Goal: Navigation & Orientation: Find specific page/section

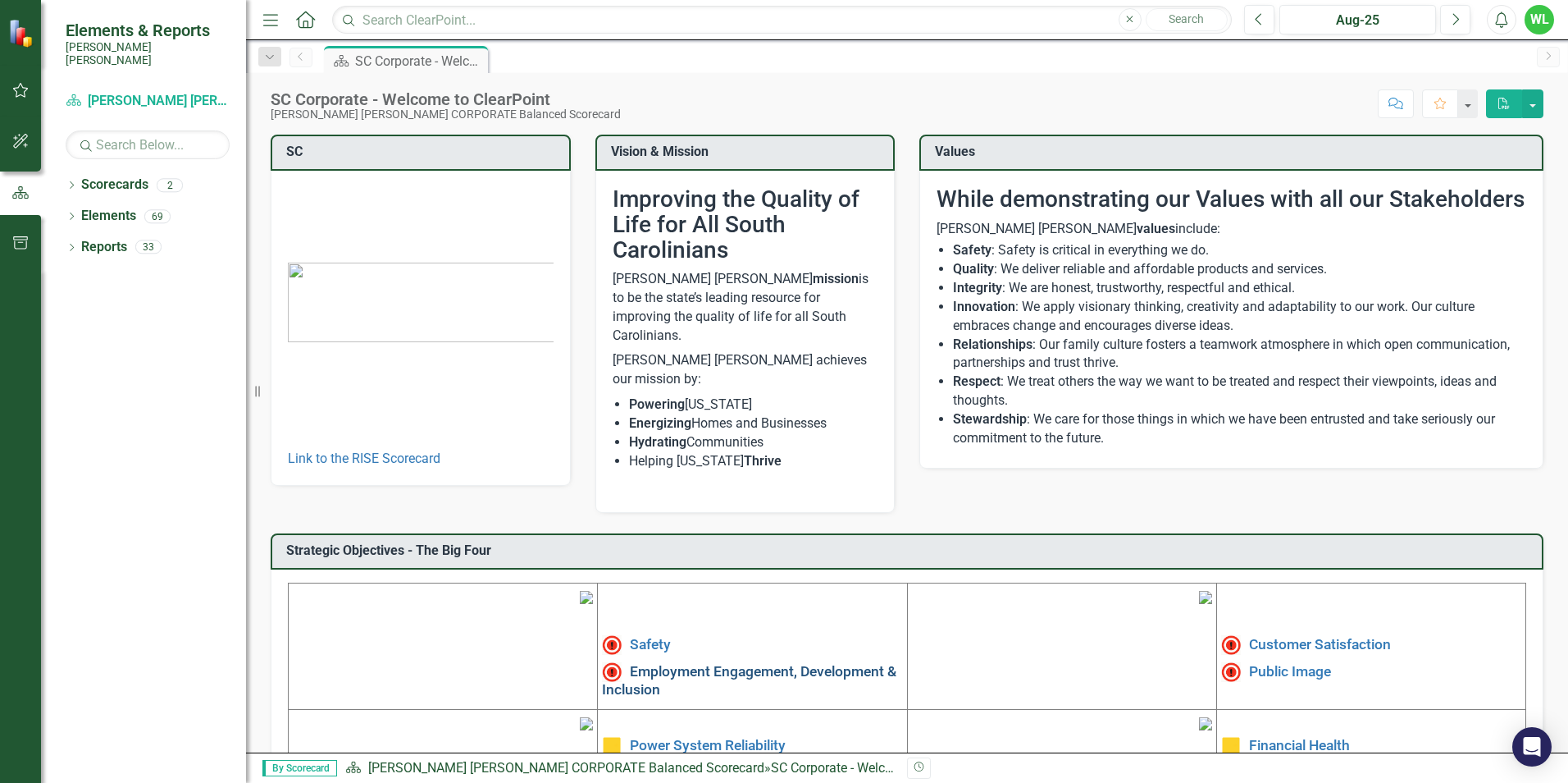
scroll to position [164, 0]
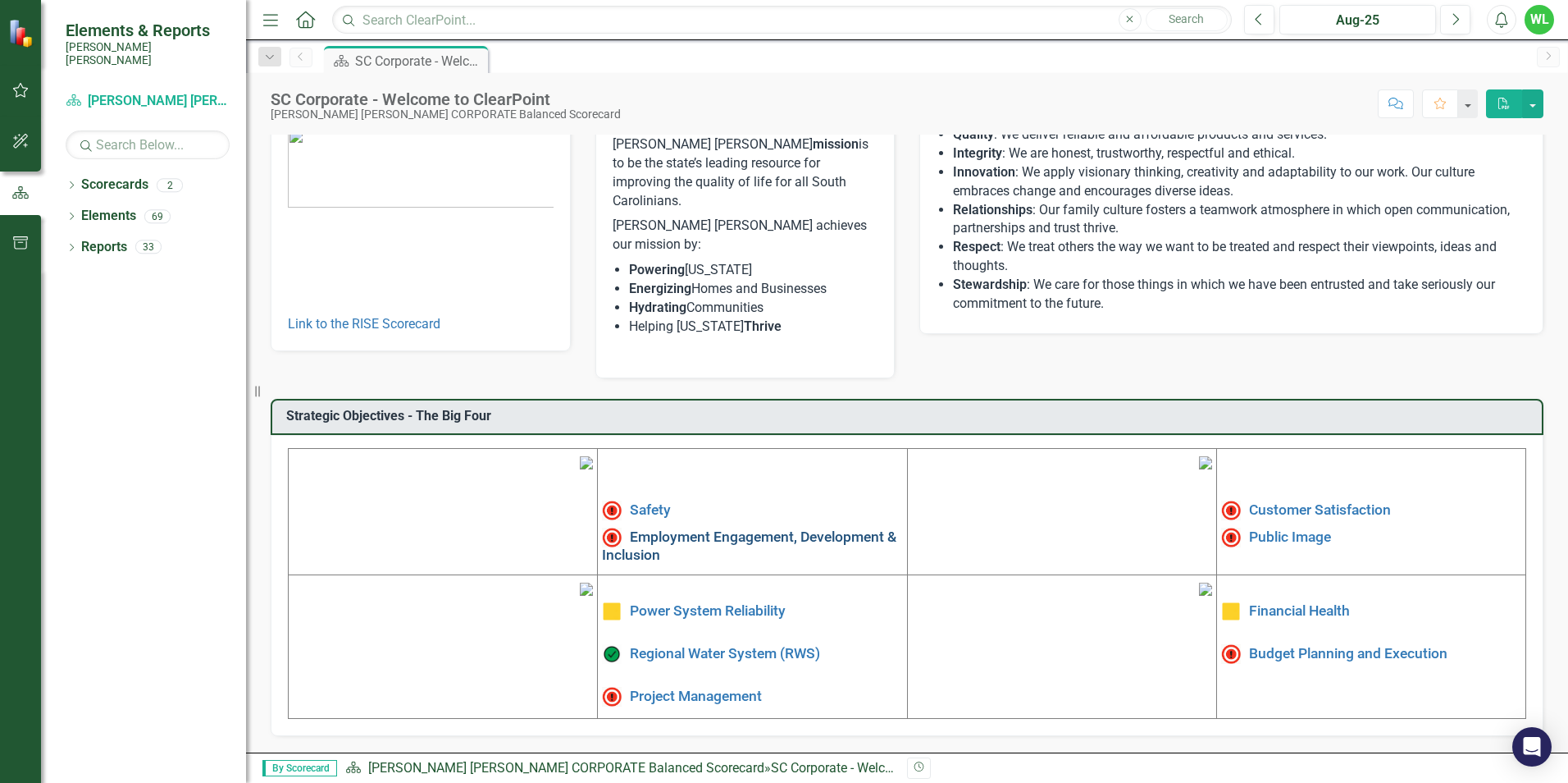
click at [704, 528] on link "Employment Engagement, Development & Inclusion" at bounding box center [750, 545] width 295 height 35
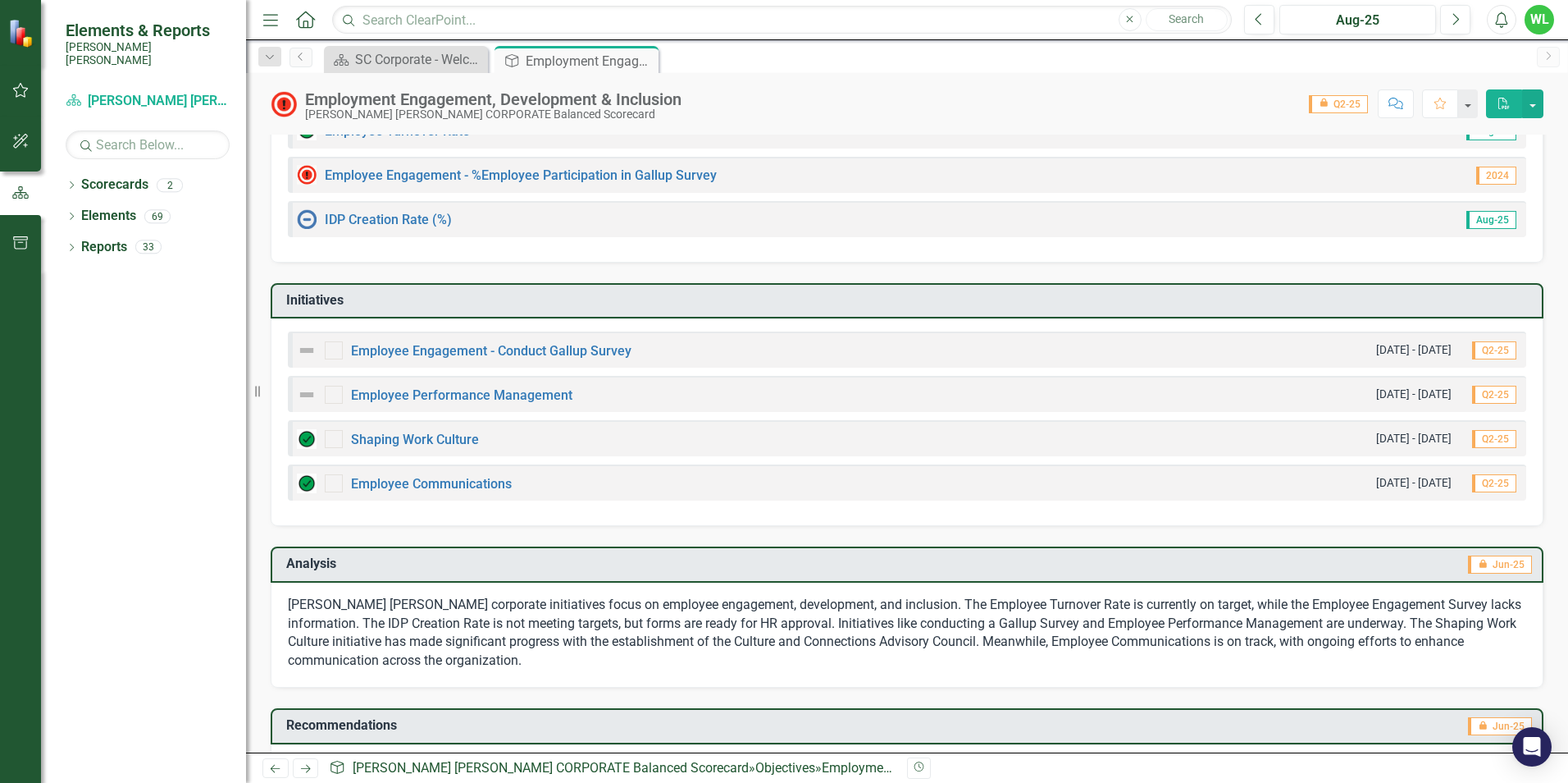
scroll to position [164, 0]
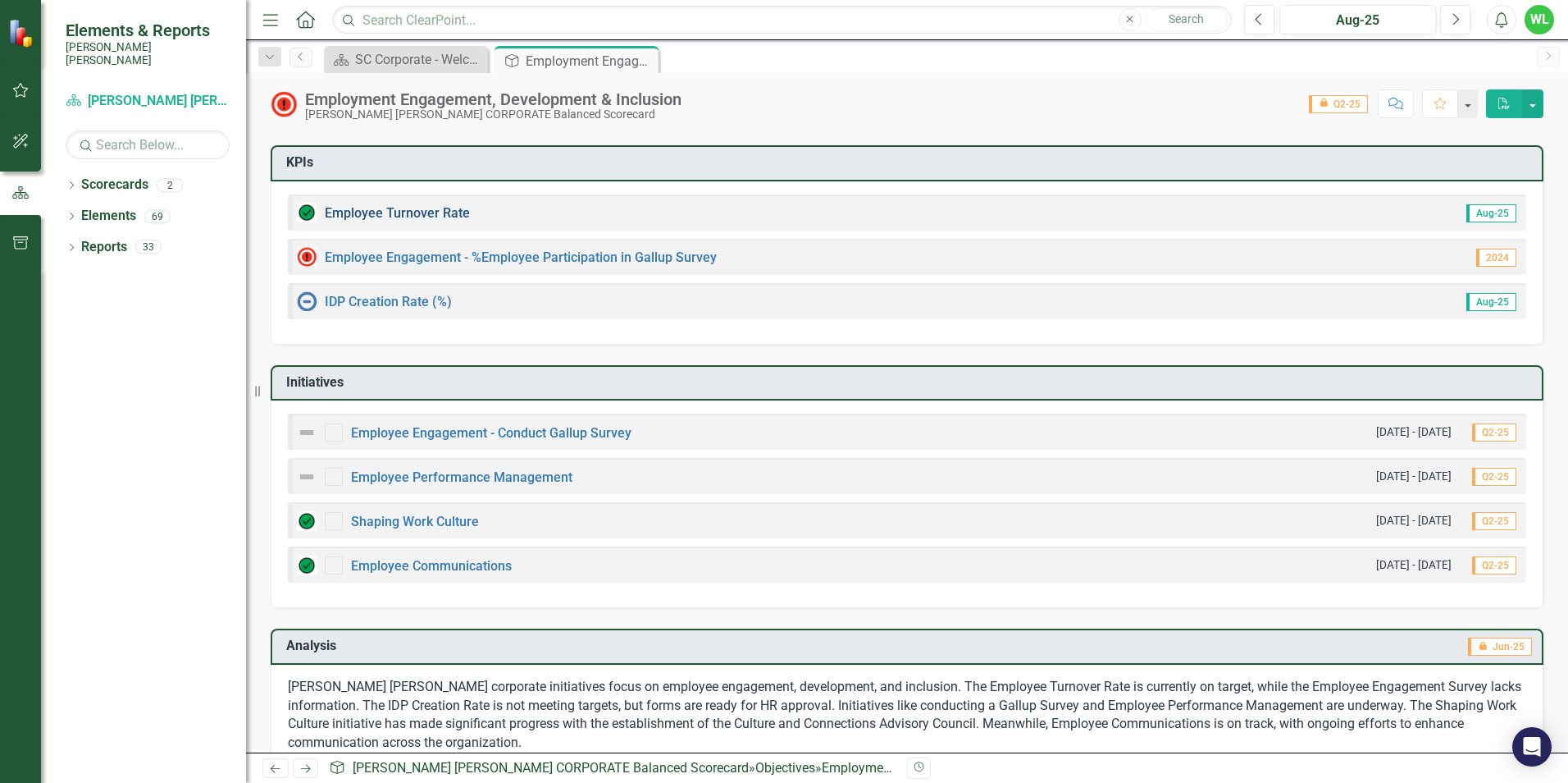
click at [390, 215] on link "Employee Turnover Rate​" at bounding box center [397, 212] width 145 height 15
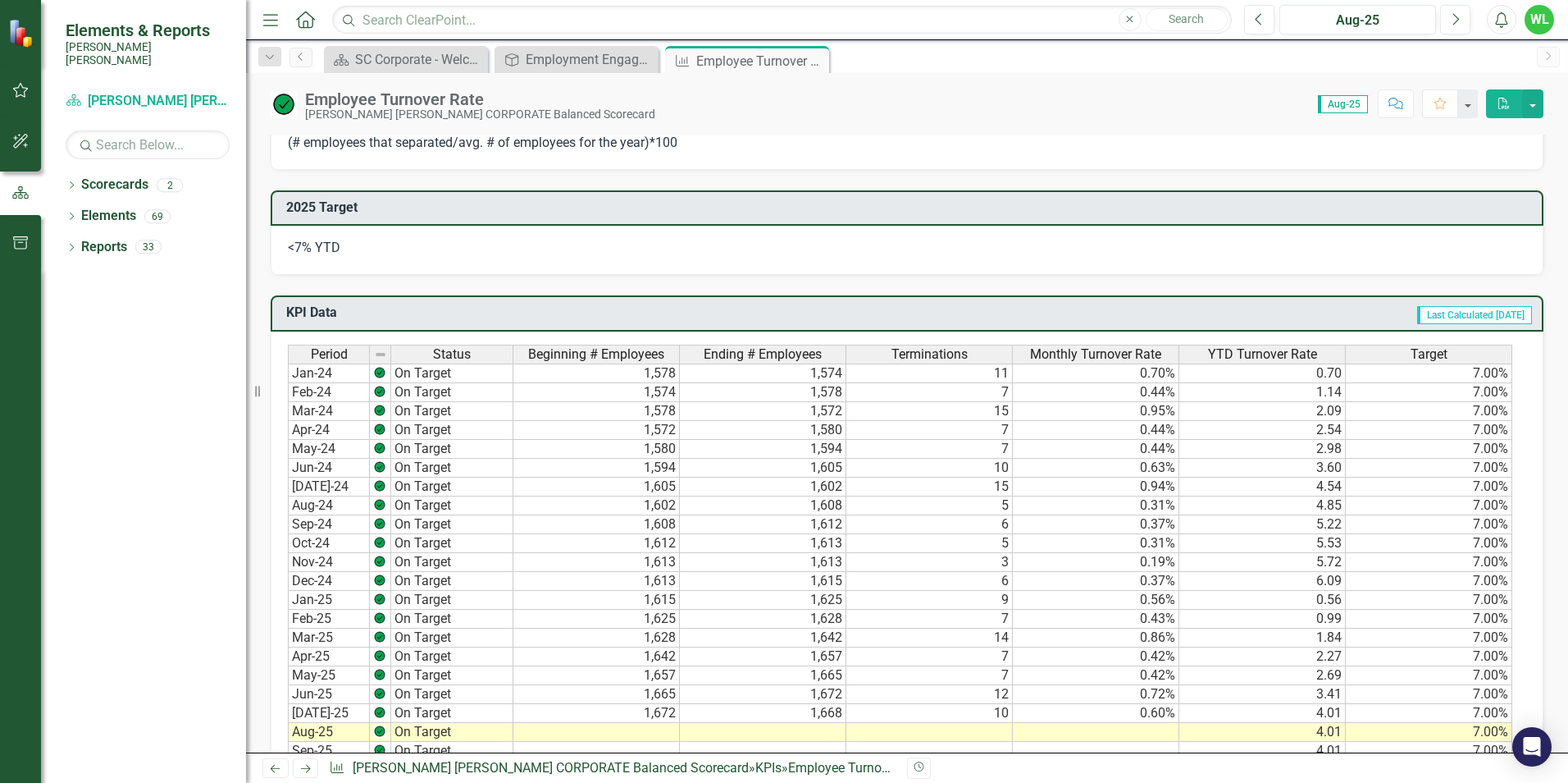
scroll to position [738, 0]
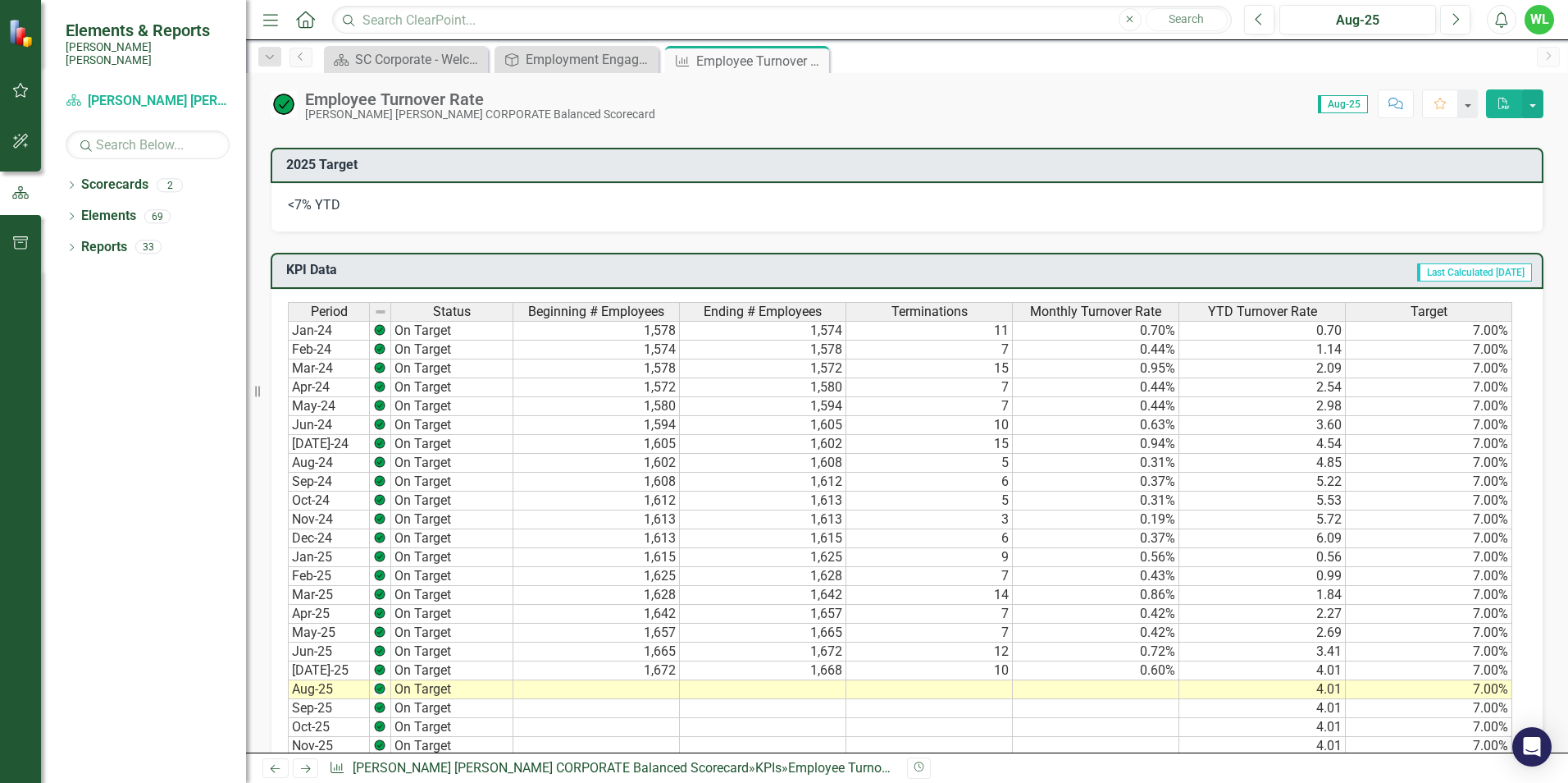
click at [0, 0] on icon "Close" at bounding box center [0, 0] width 0 height 0
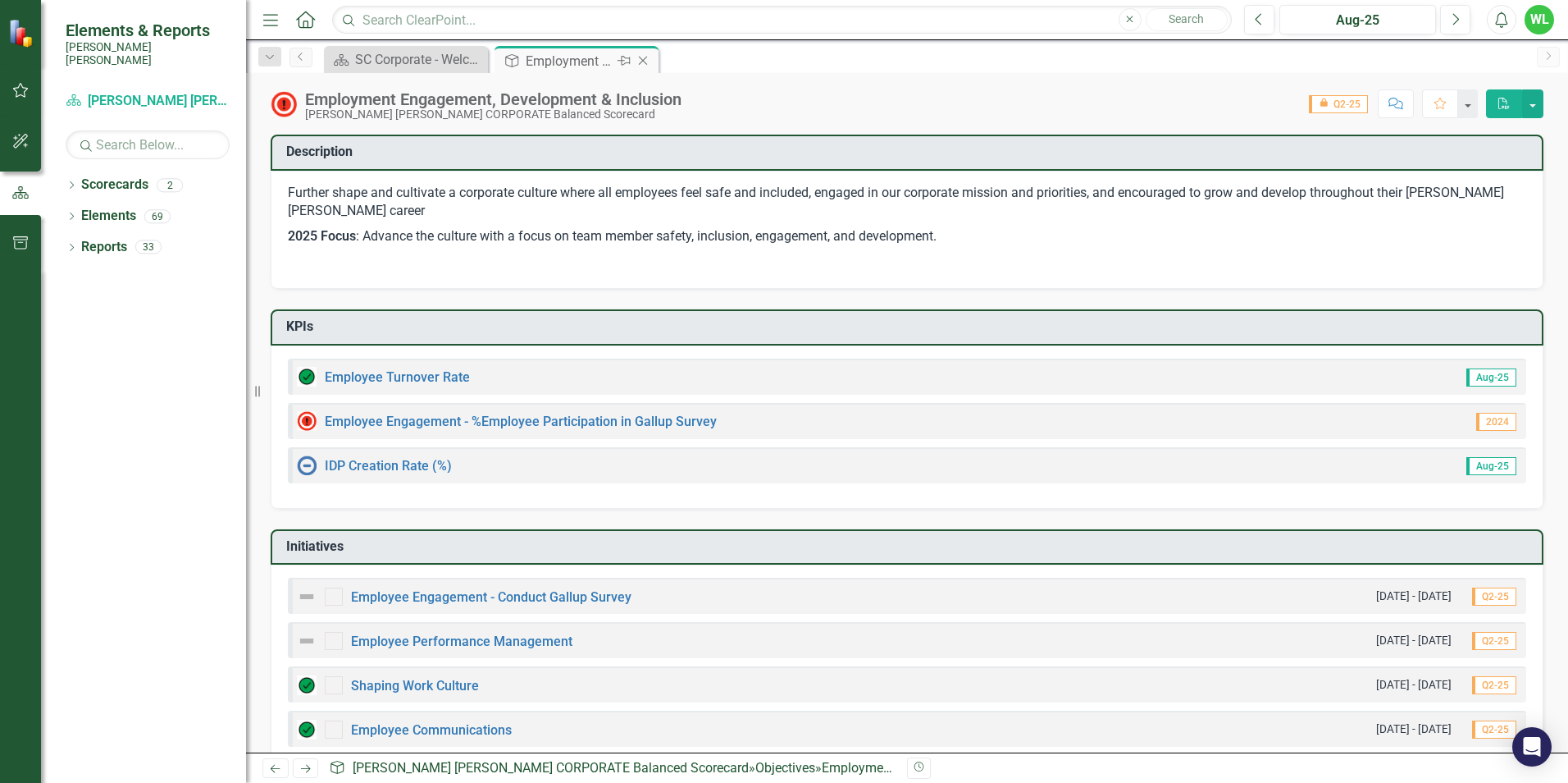
click at [643, 59] on icon "Close" at bounding box center [643, 61] width 16 height 13
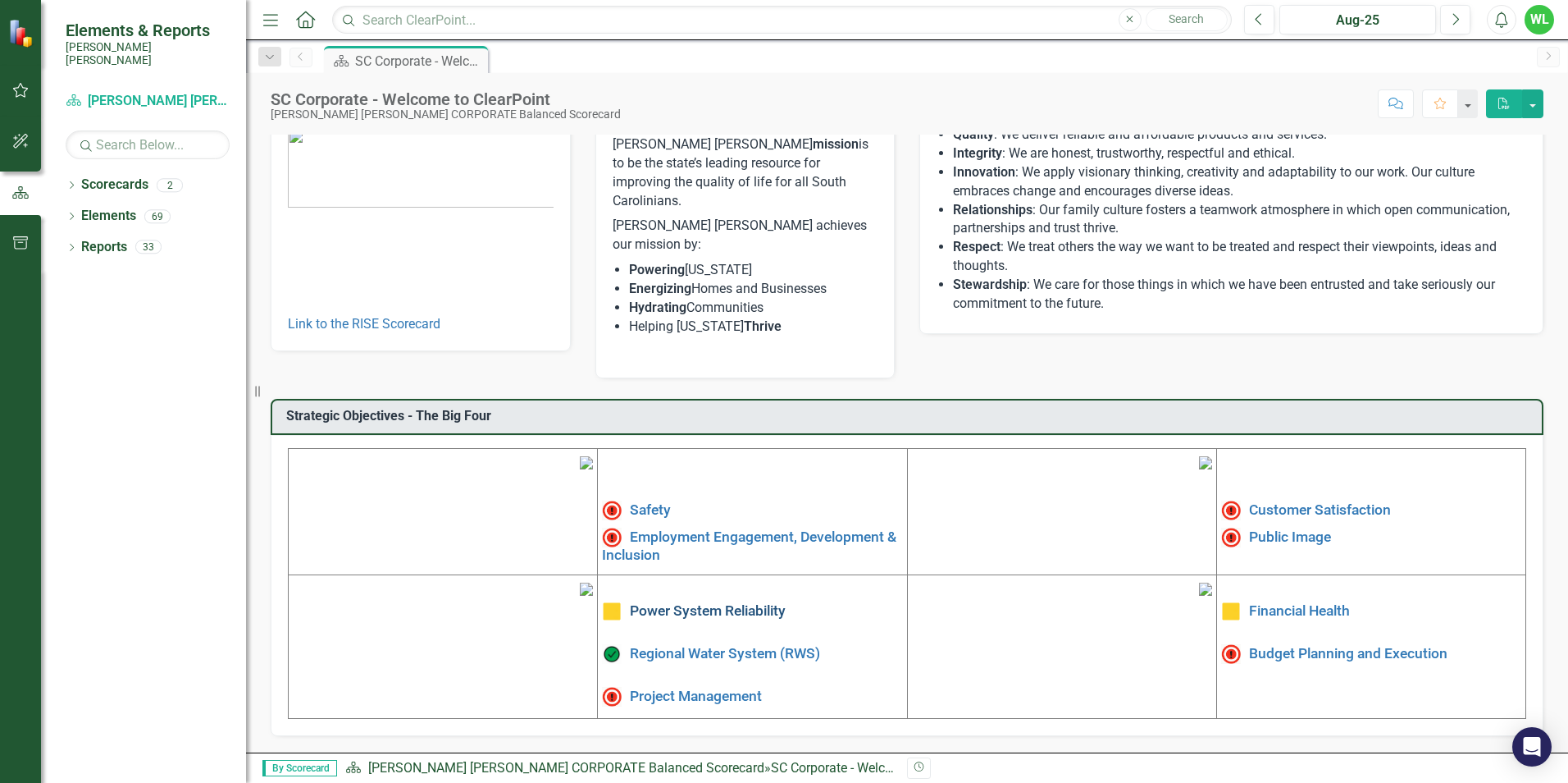
scroll to position [246, 0]
click at [643, 502] on link "Safety" at bounding box center [651, 510] width 41 height 16
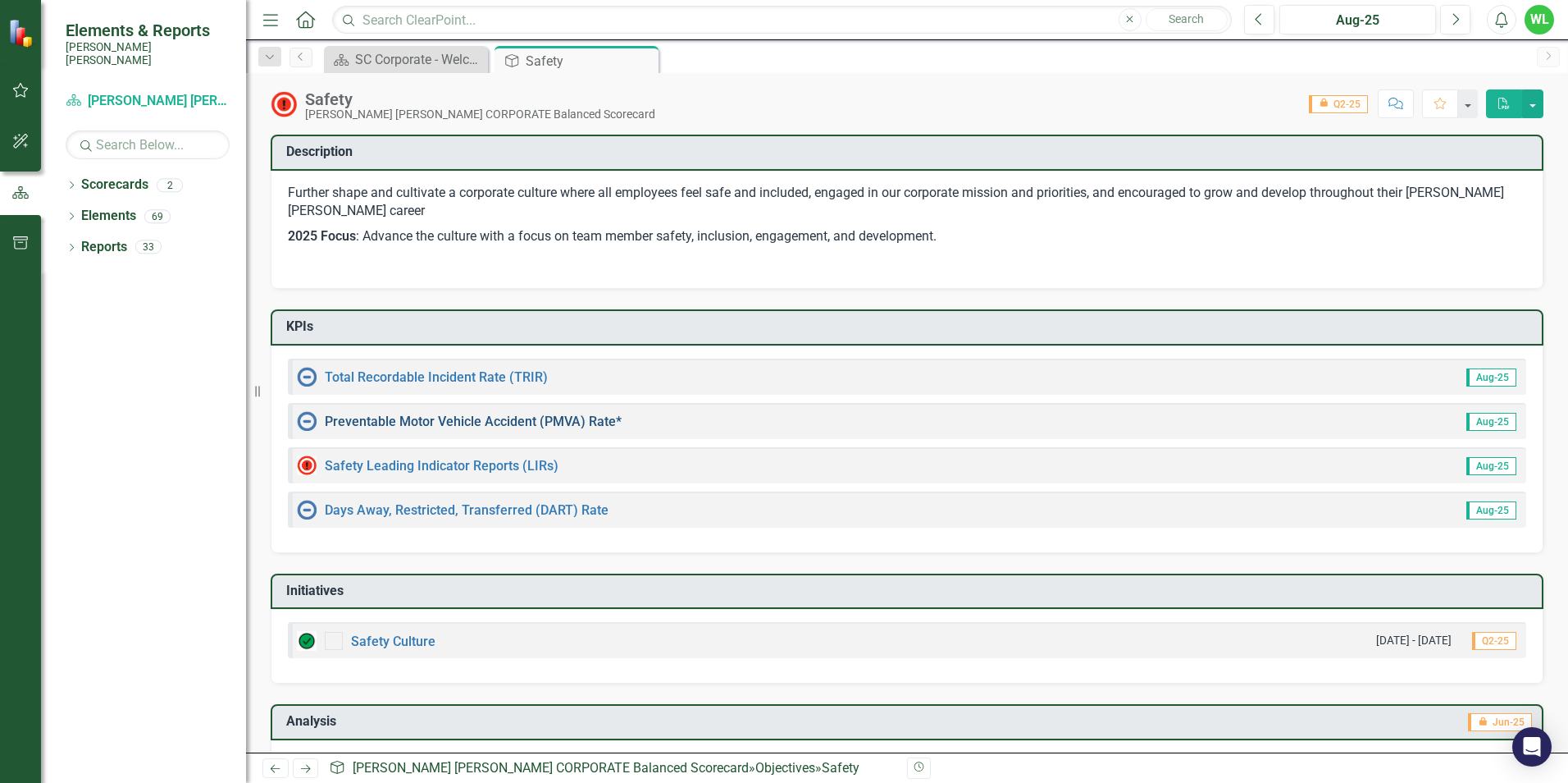
click at [470, 420] on link "Preventable Motor Vehicle Accident (PMVA) Rate*" at bounding box center [473, 421] width 297 height 15
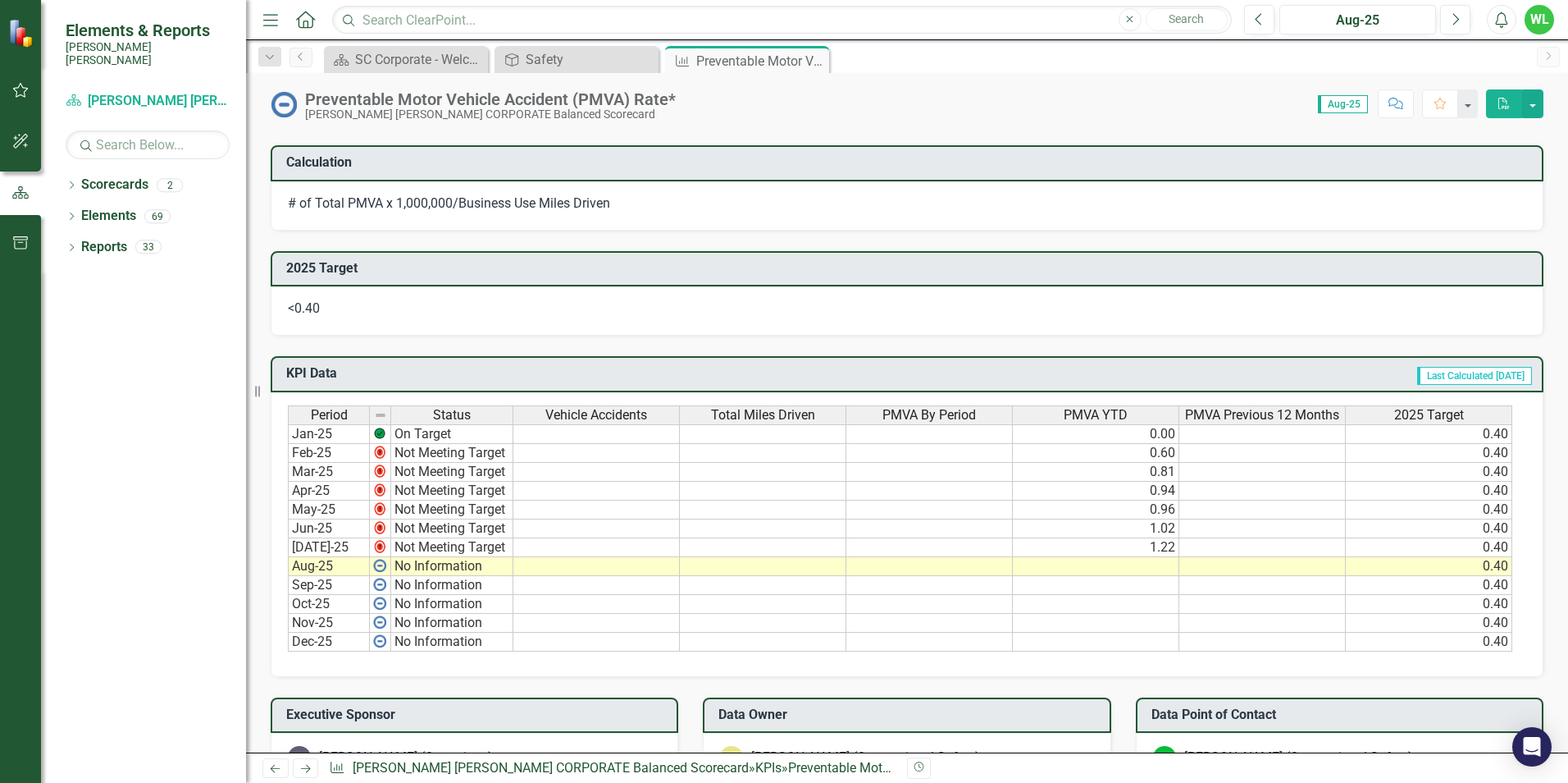
scroll to position [656, 0]
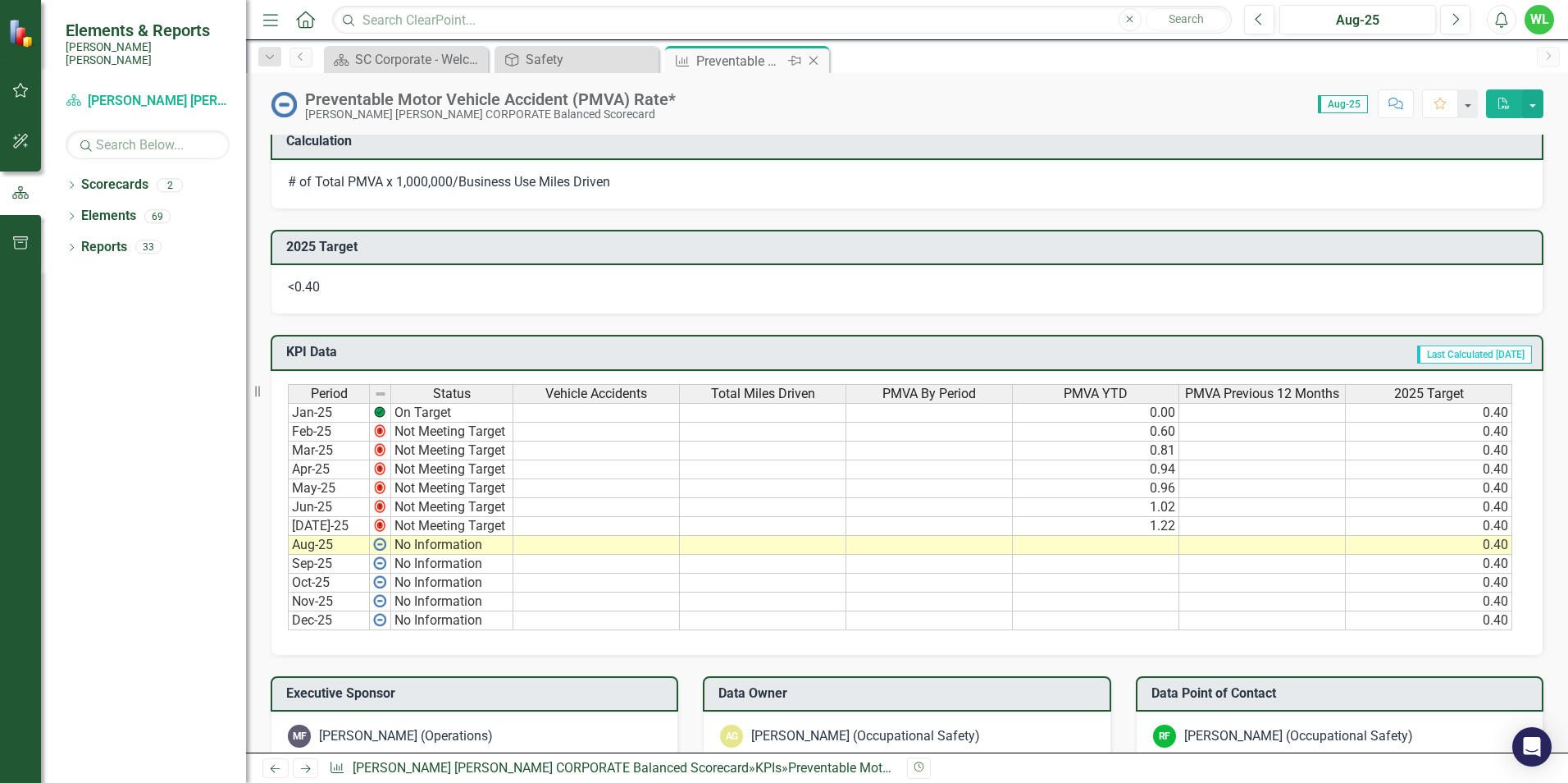
click at [815, 58] on icon "Close" at bounding box center [813, 61] width 16 height 13
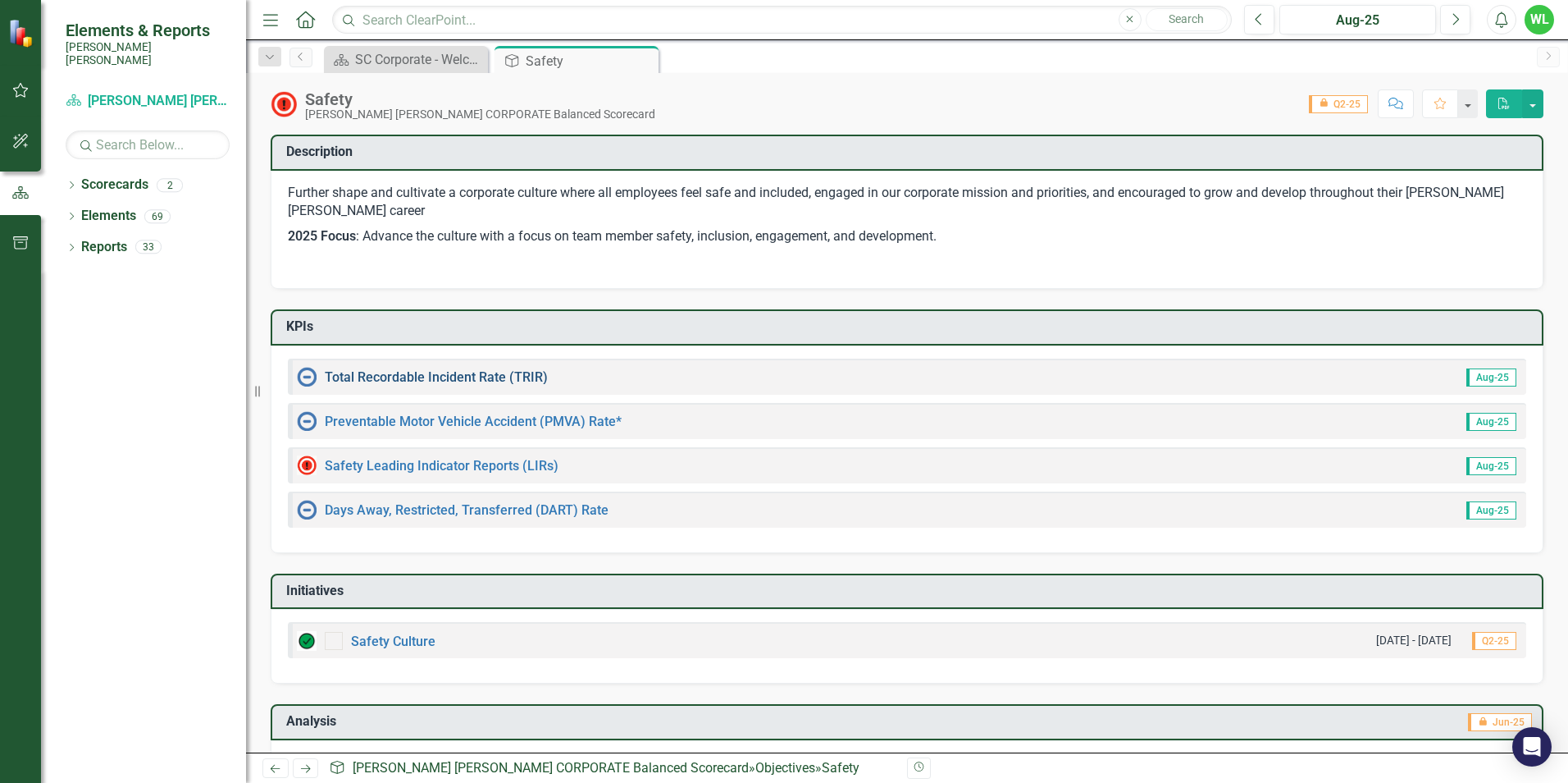
click at [479, 378] on link "Total Recordable Incident Rate (TRIR)" at bounding box center [436, 377] width 223 height 15
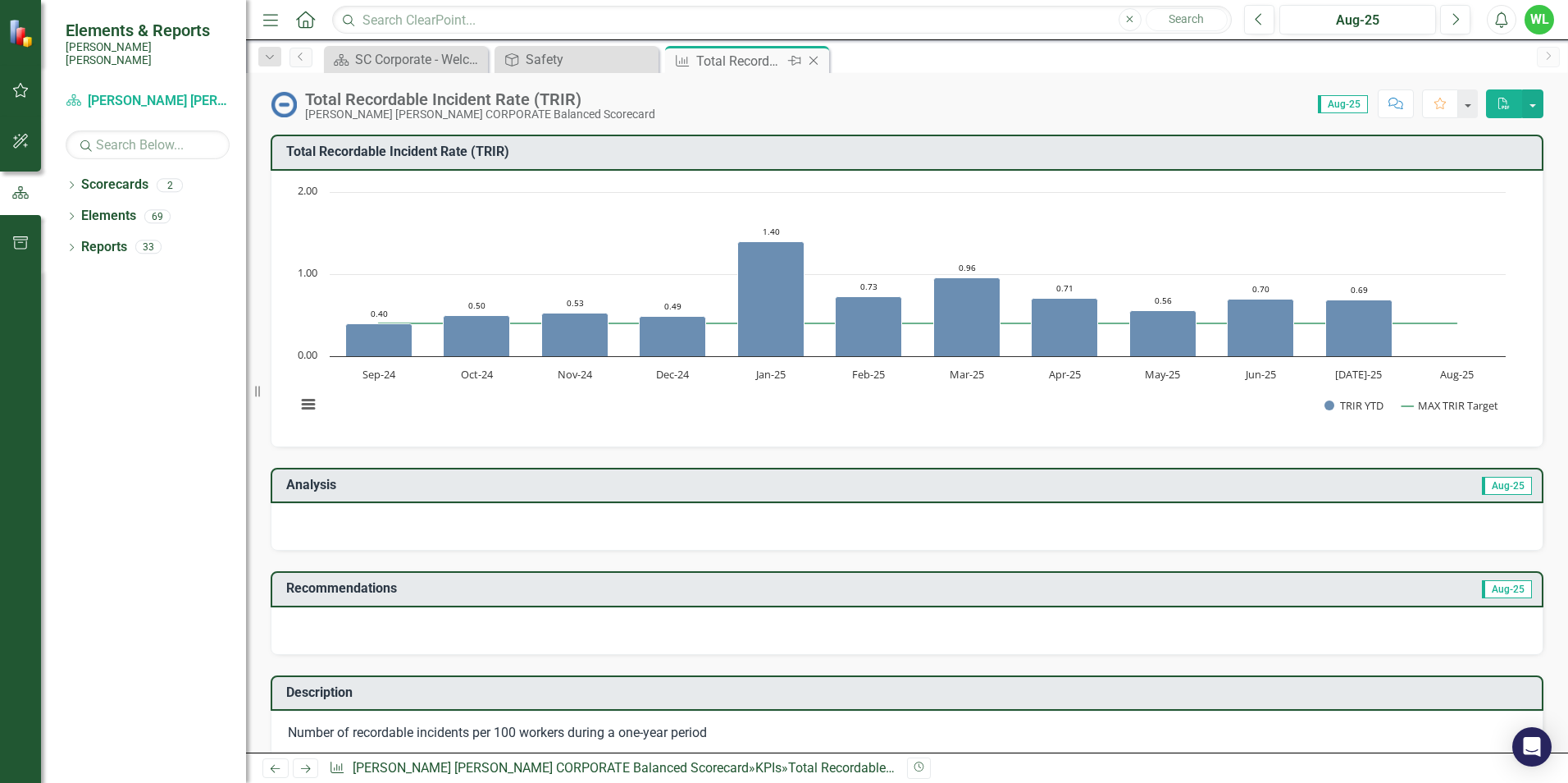
click at [815, 63] on icon "Close" at bounding box center [813, 61] width 16 height 13
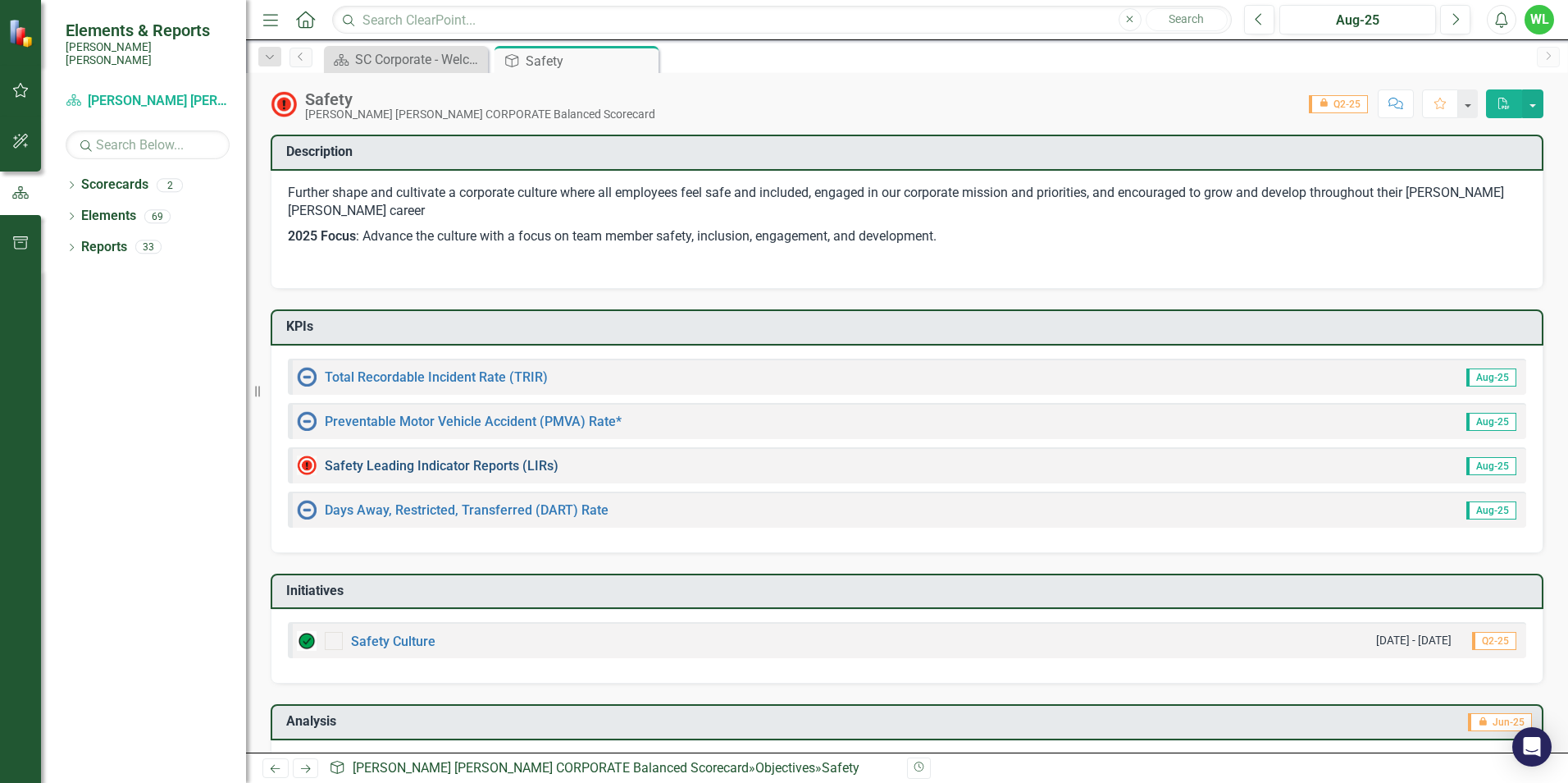
click at [461, 465] on link "Safety Leading Indicator Reports (LIRs)" at bounding box center [442, 465] width 234 height 15
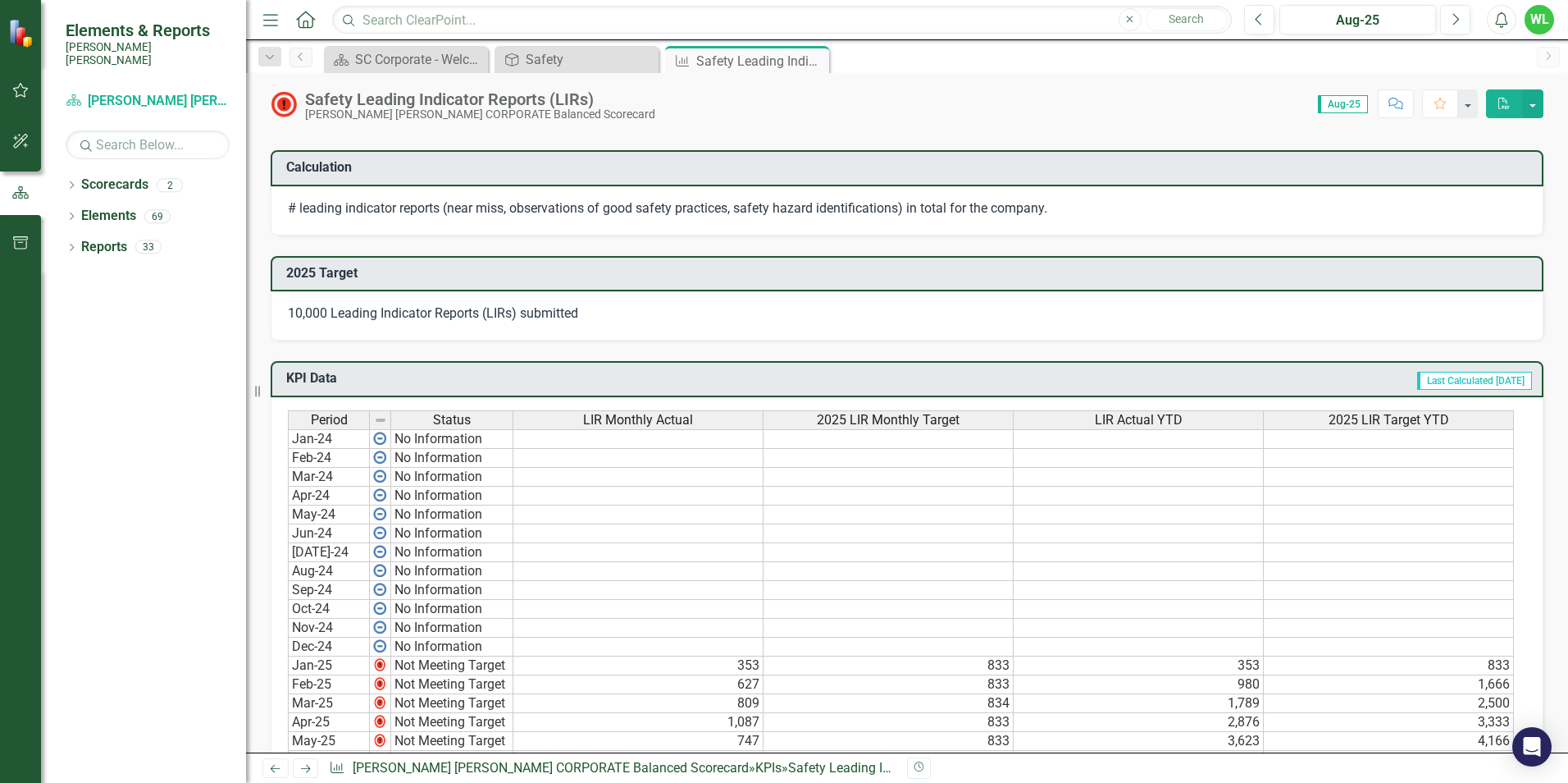
scroll to position [820, 0]
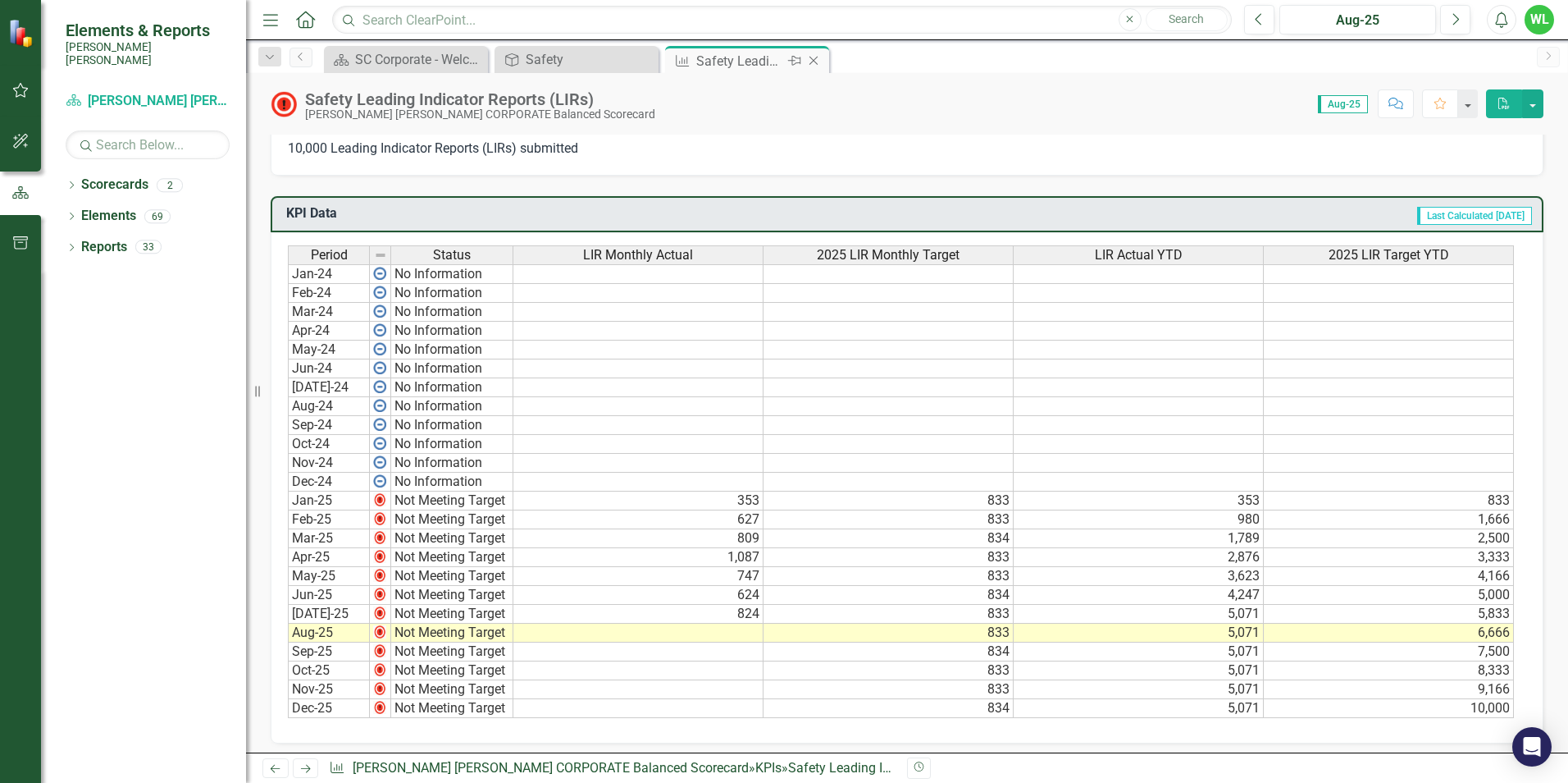
click at [817, 62] on icon "Close" at bounding box center [813, 61] width 16 height 13
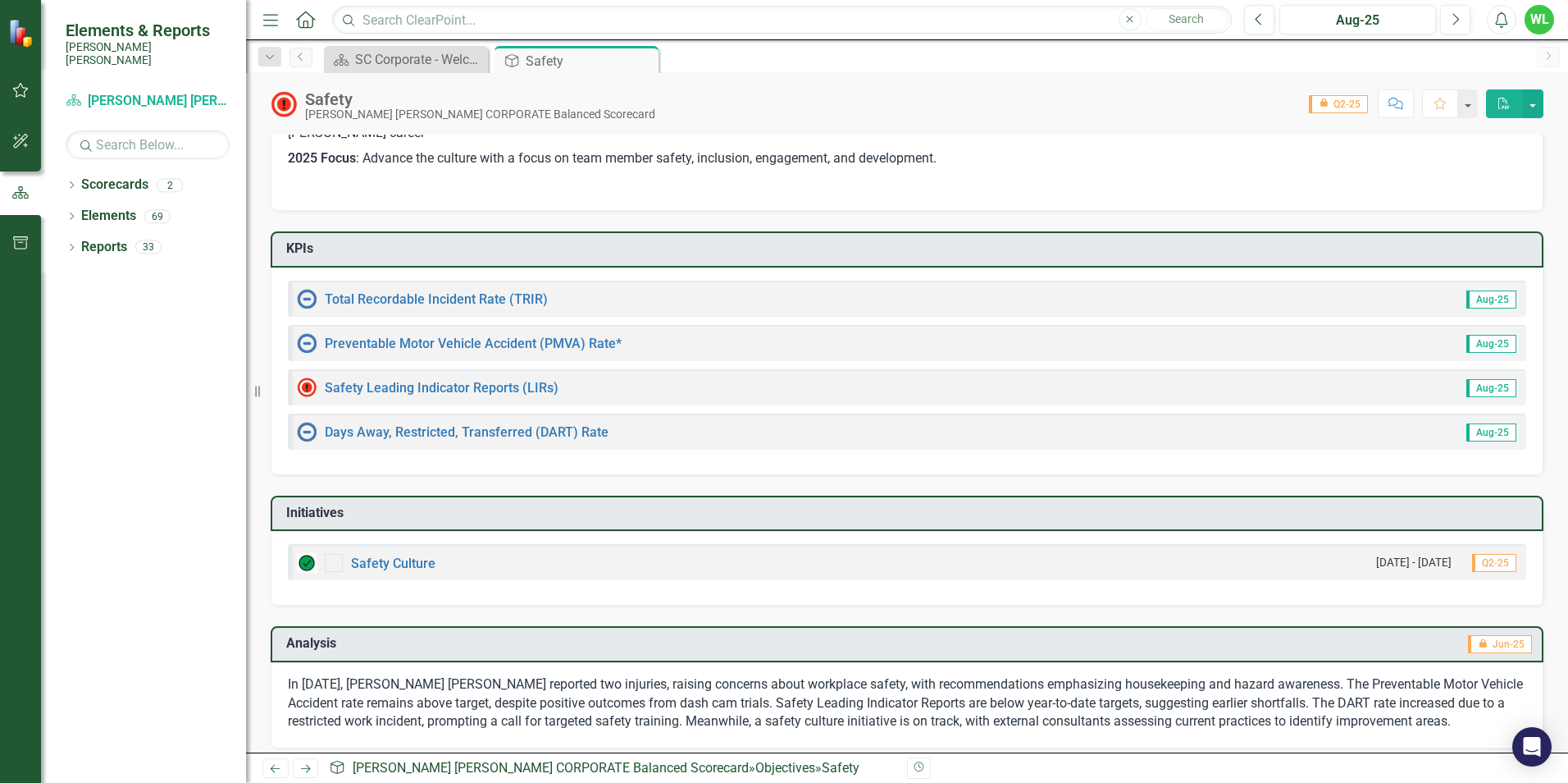
scroll to position [239, 0]
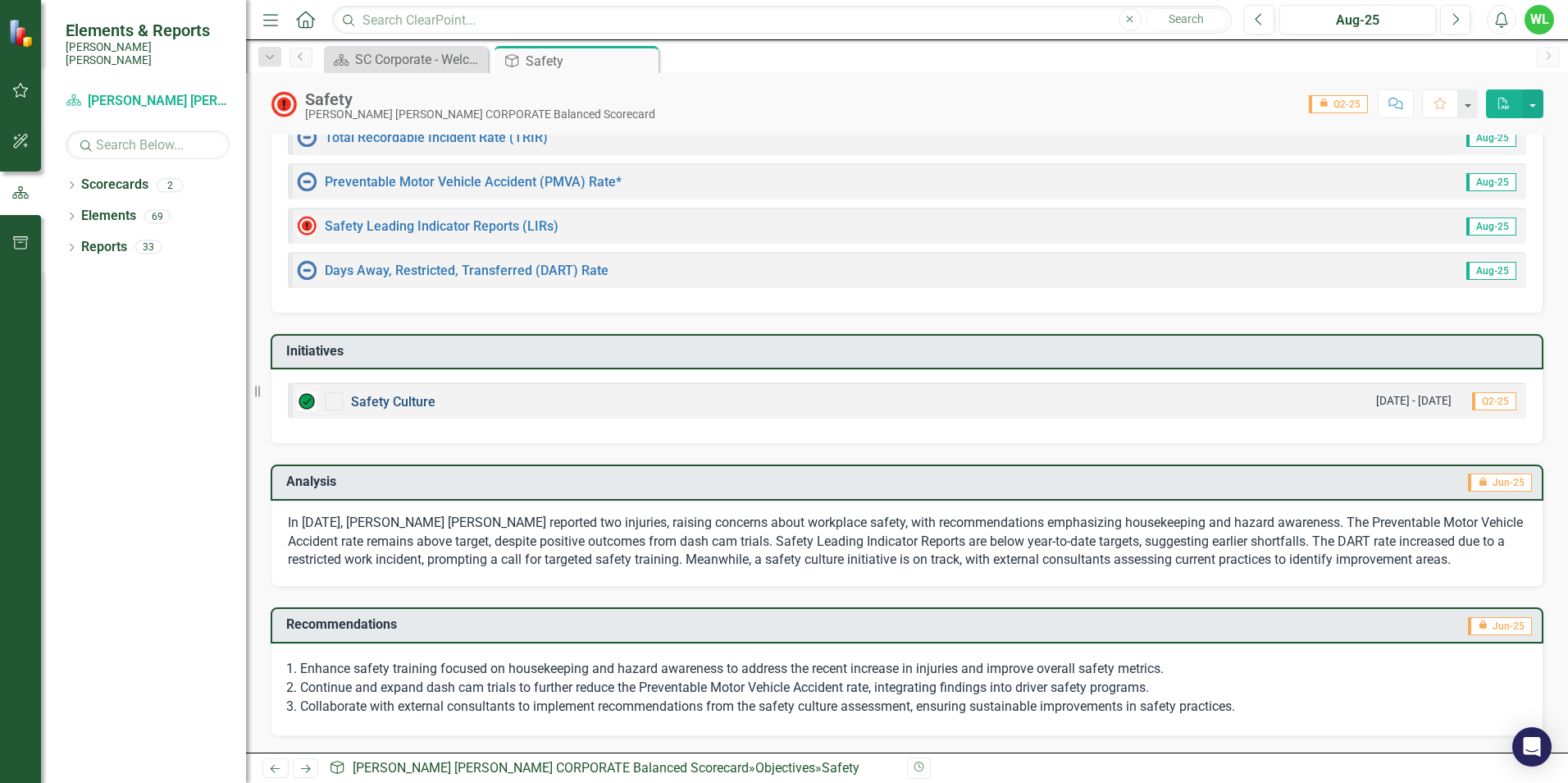
click at [400, 406] on link "Safety Culture" at bounding box center [393, 401] width 85 height 15
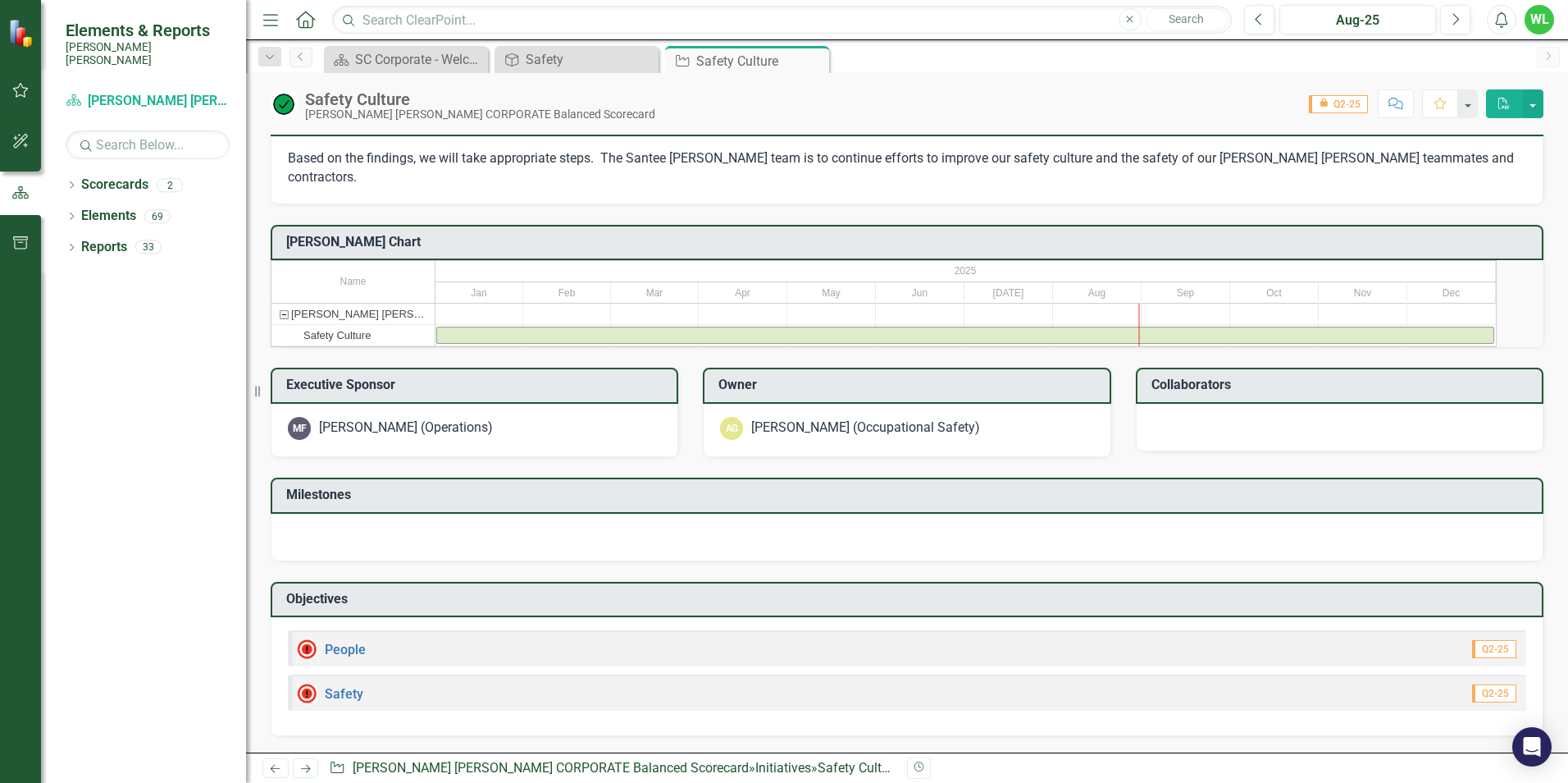
scroll to position [338, 0]
click at [339, 701] on div "Safety" at bounding box center [330, 694] width 66 height 20
click at [339, 696] on link "Safety" at bounding box center [344, 693] width 38 height 15
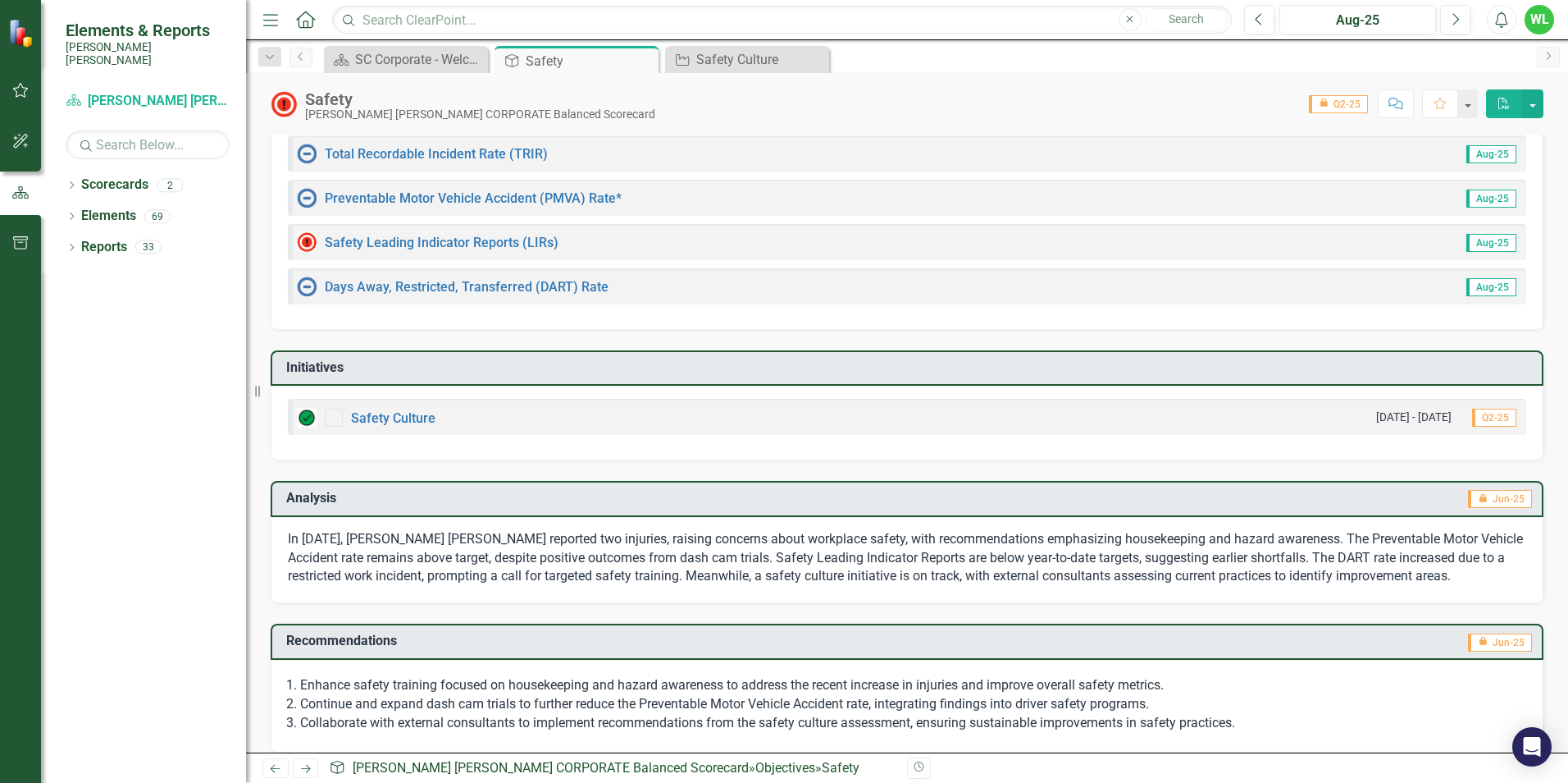
scroll to position [239, 0]
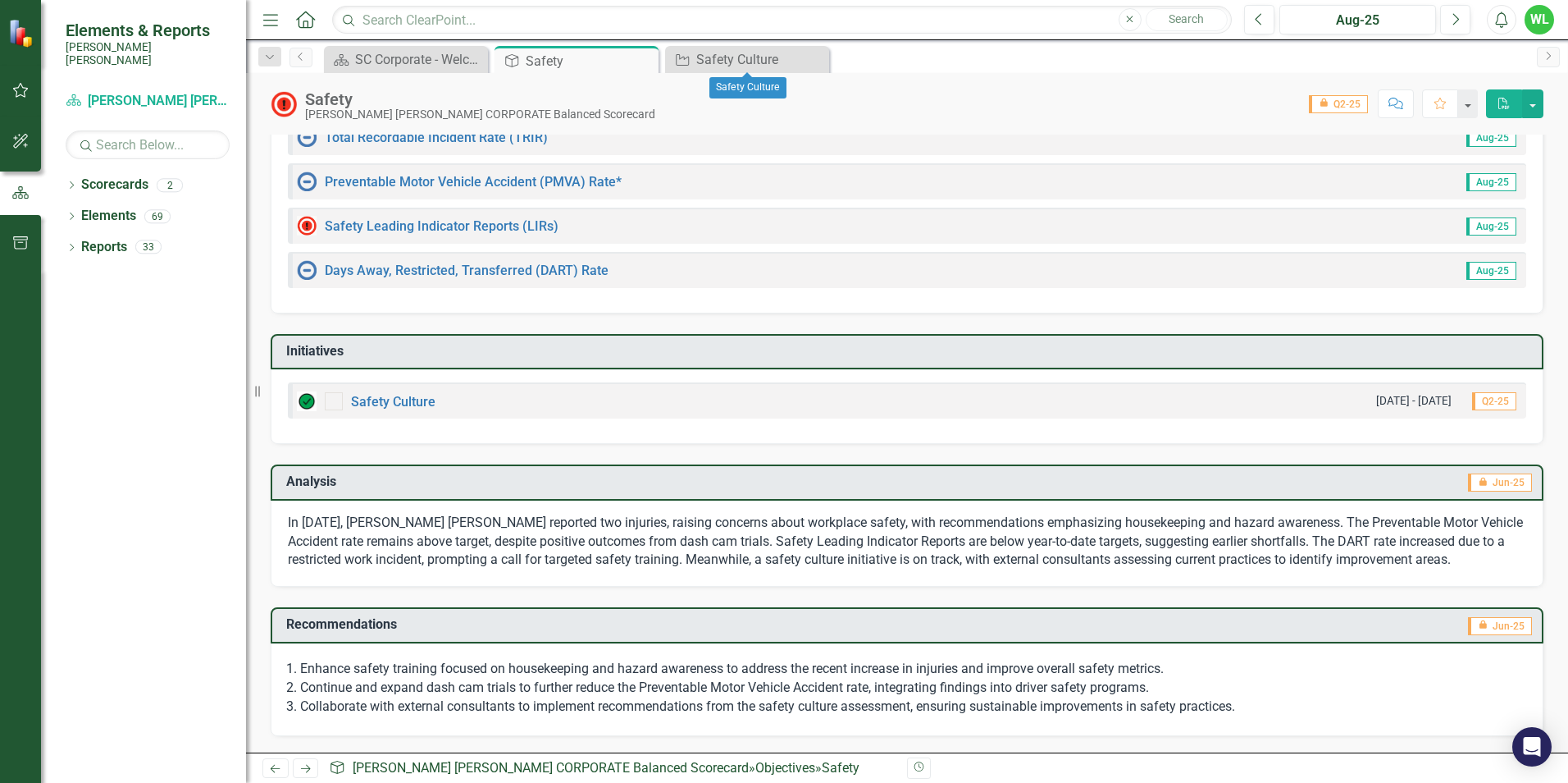
click at [0, 0] on icon "Close" at bounding box center [0, 0] width 0 height 0
click at [651, 60] on icon "Close" at bounding box center [643, 61] width 16 height 13
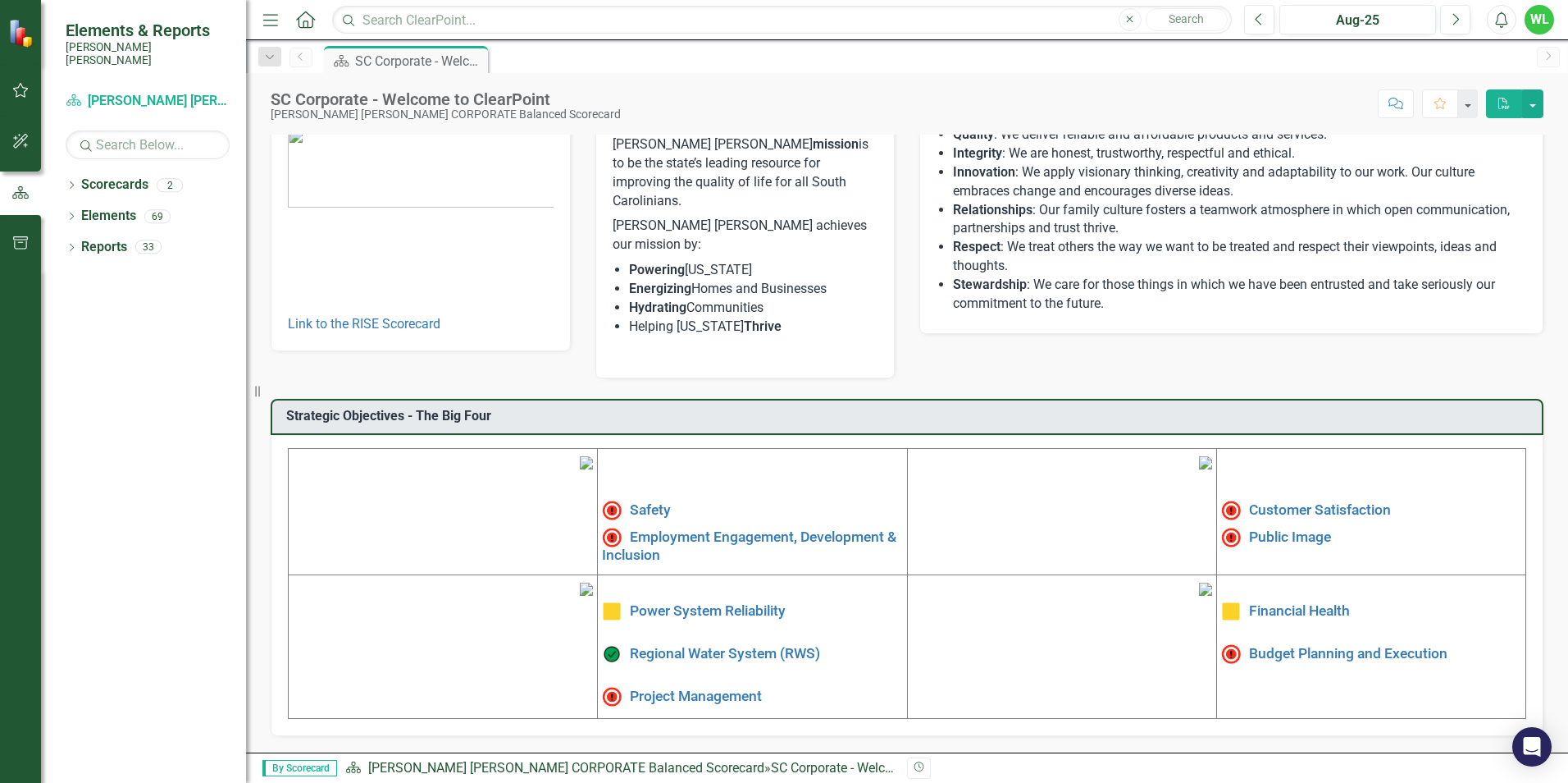
scroll to position [247, 0]
click at [1281, 528] on link "Public Image" at bounding box center [1290, 536] width 82 height 16
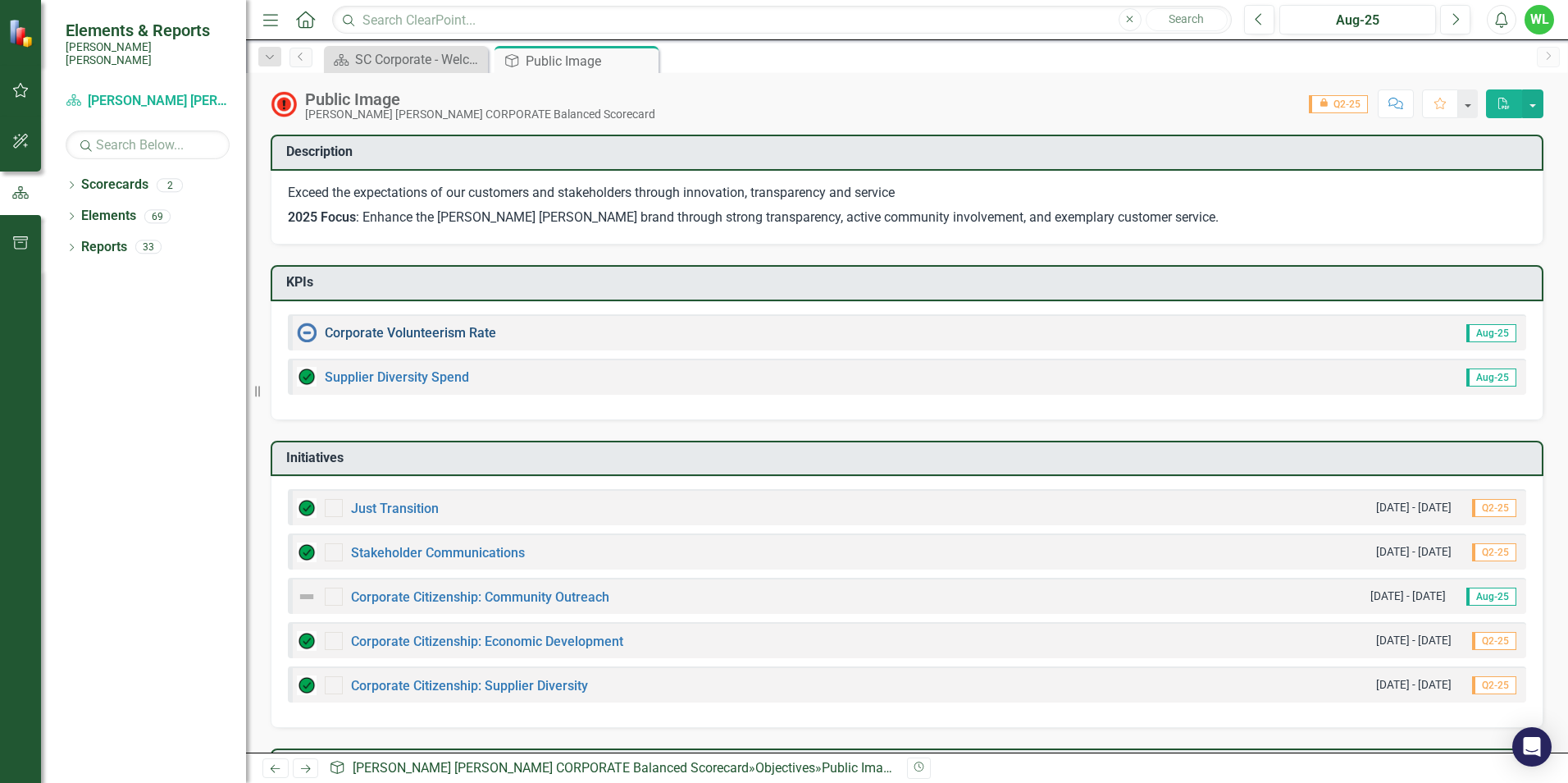
click at [454, 333] on link "Corporate Volunteerism Rate" at bounding box center [411, 332] width 171 height 15
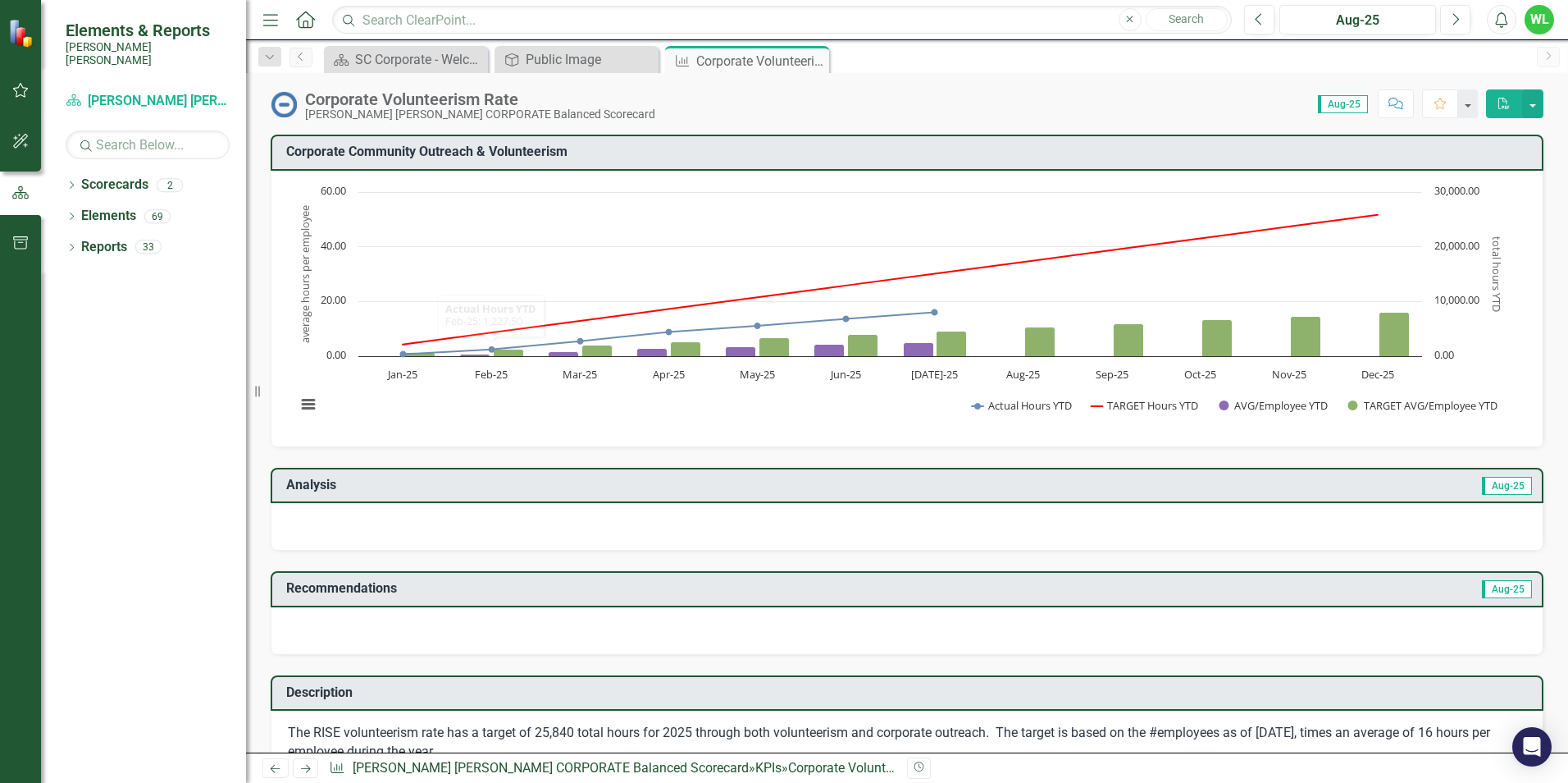
scroll to position [82, 0]
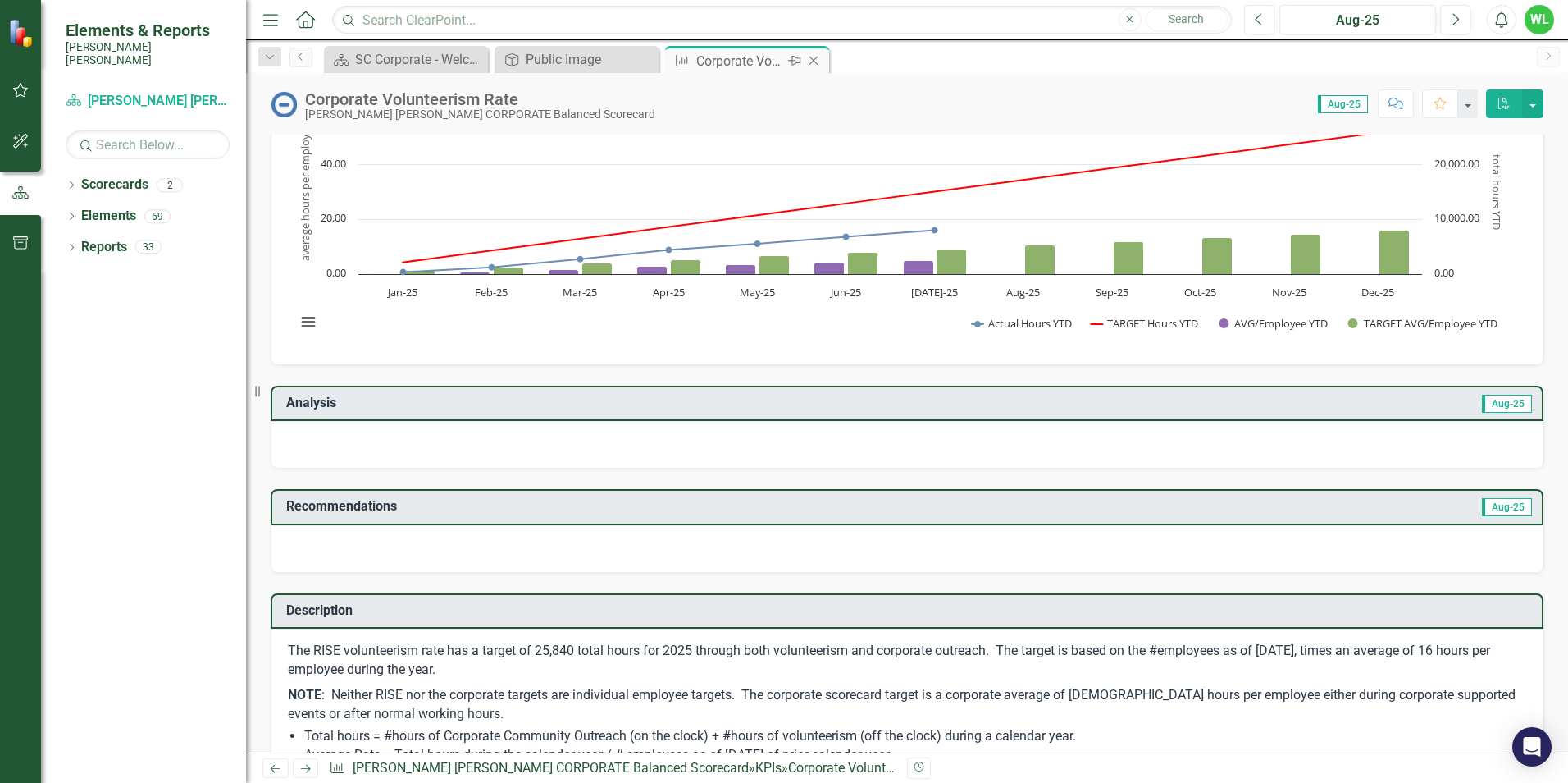
click at [817, 62] on icon "Close" at bounding box center [813, 61] width 16 height 13
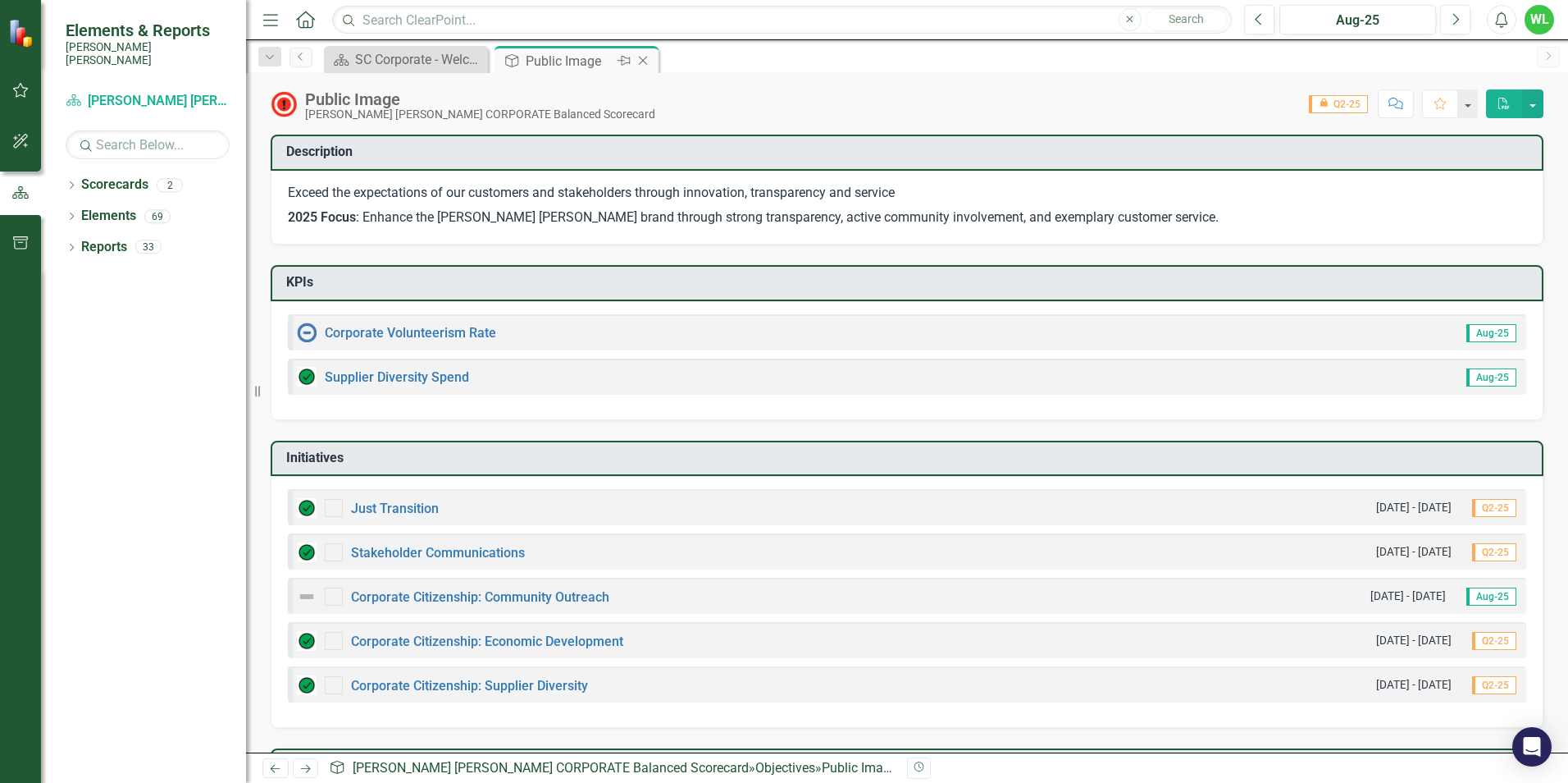
click at [644, 62] on icon "Close" at bounding box center [643, 61] width 16 height 13
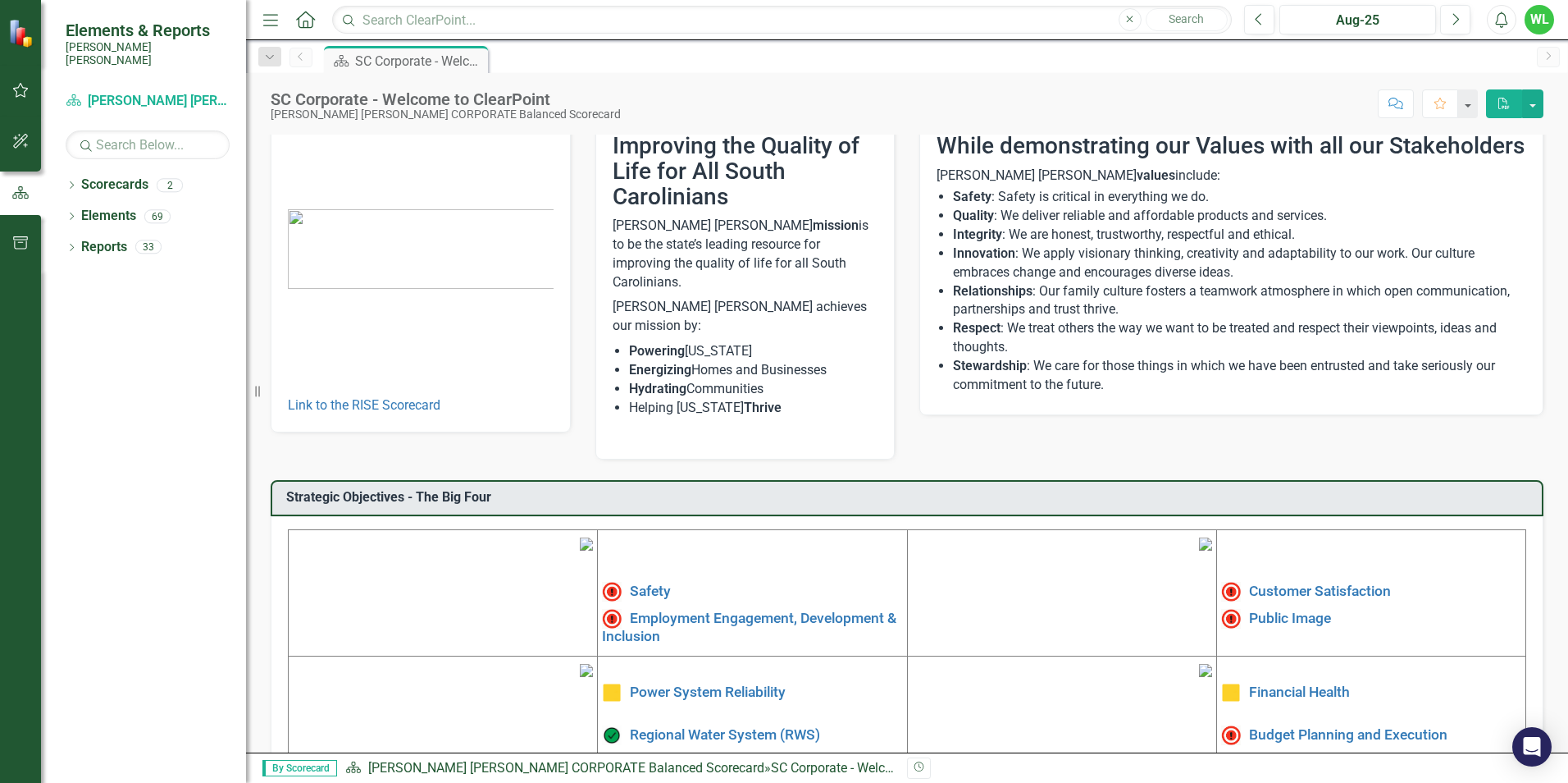
scroll to position [82, 0]
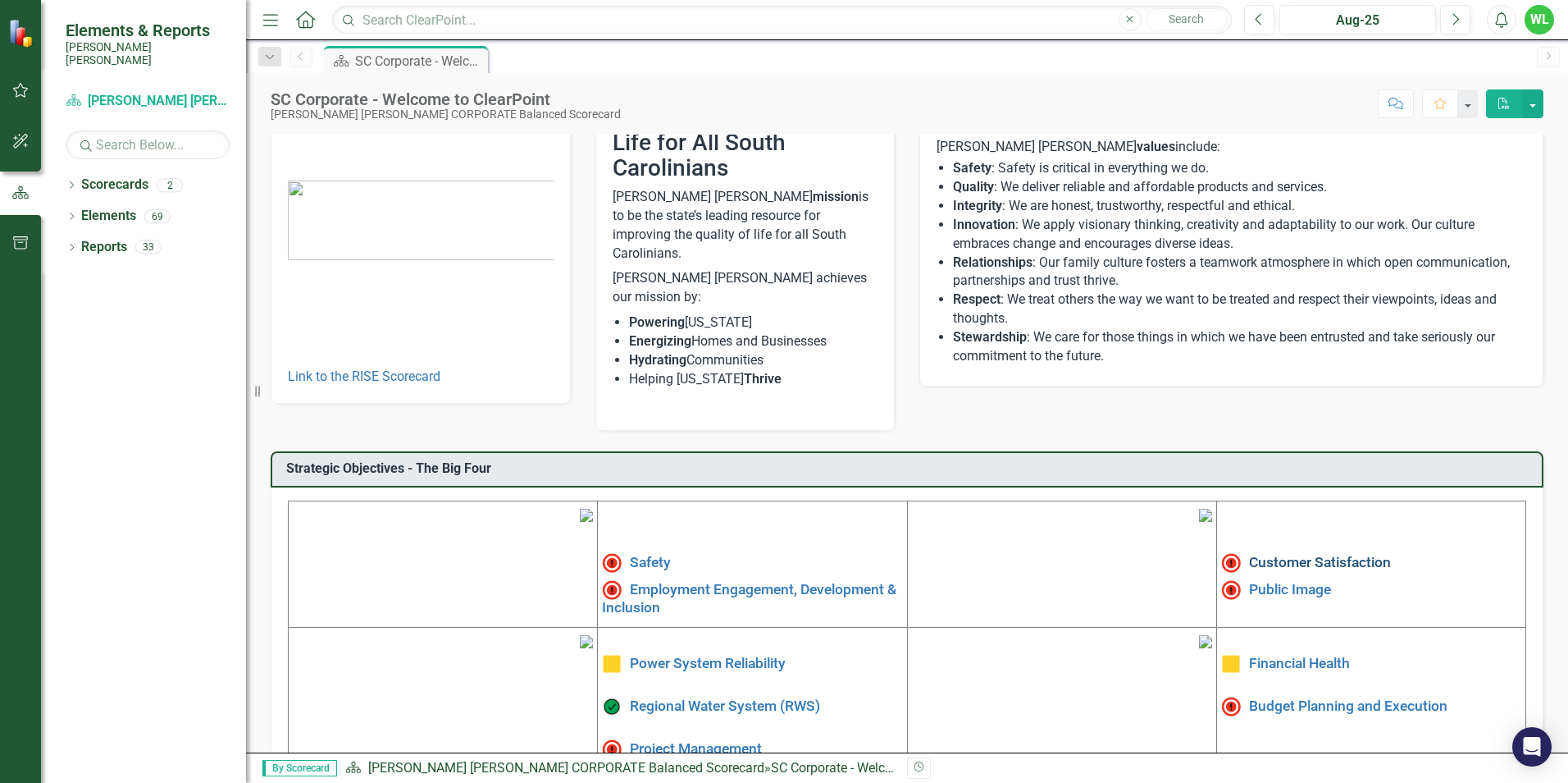
click at [1296, 554] on link "Customer Satisfaction" at bounding box center [1320, 562] width 142 height 16
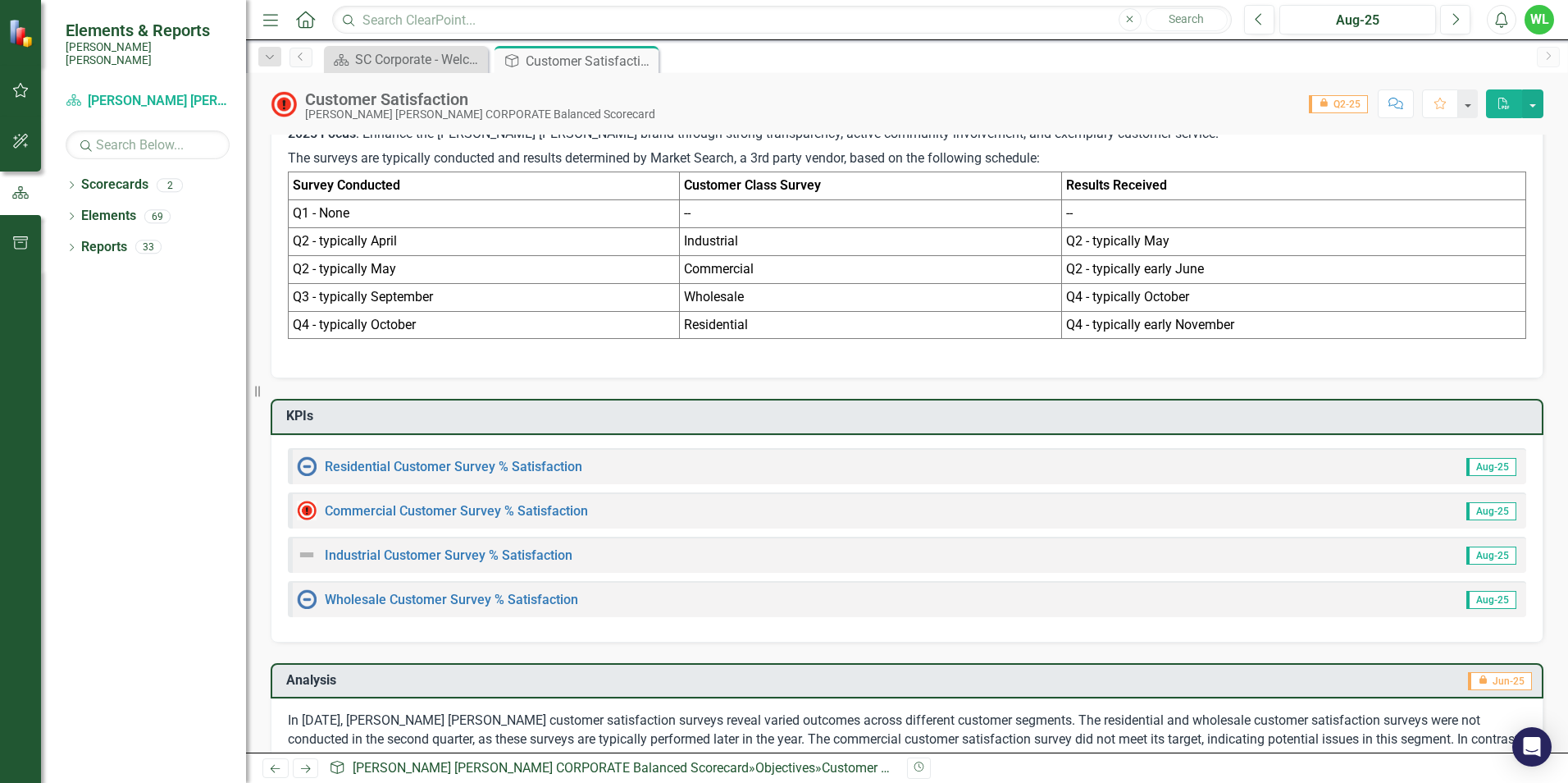
scroll to position [492, 0]
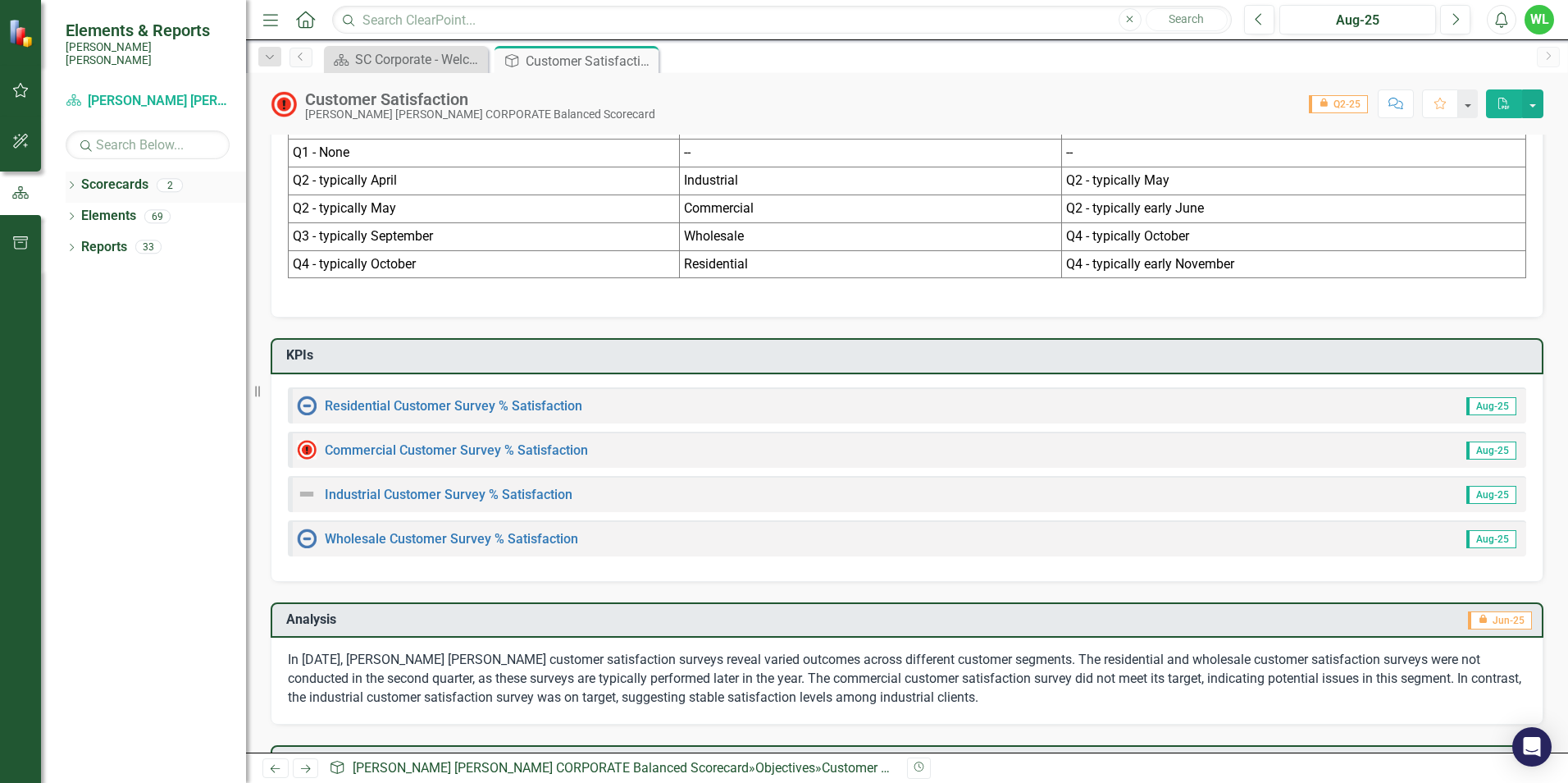
click at [120, 176] on link "Scorecards" at bounding box center [114, 185] width 67 height 19
